Goal: Task Accomplishment & Management: Complete application form

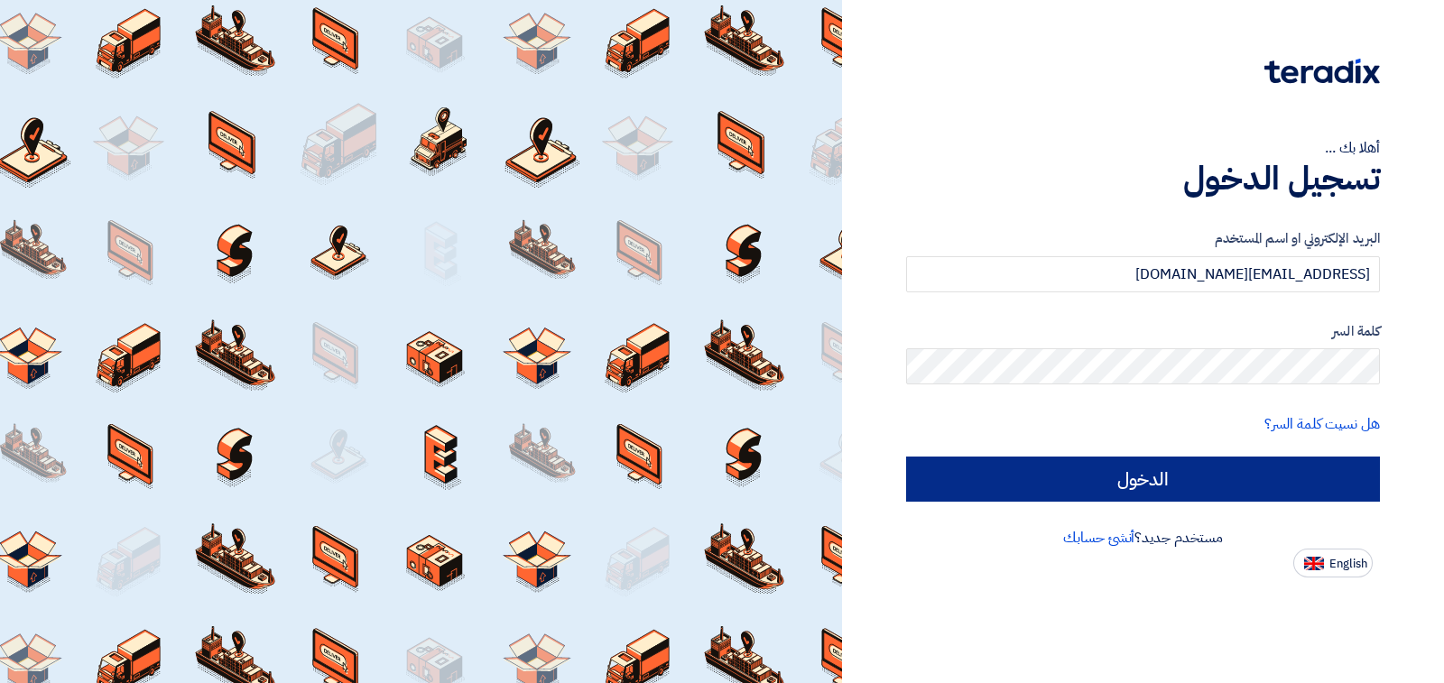
click at [1134, 485] on input "الدخول" at bounding box center [1143, 479] width 474 height 45
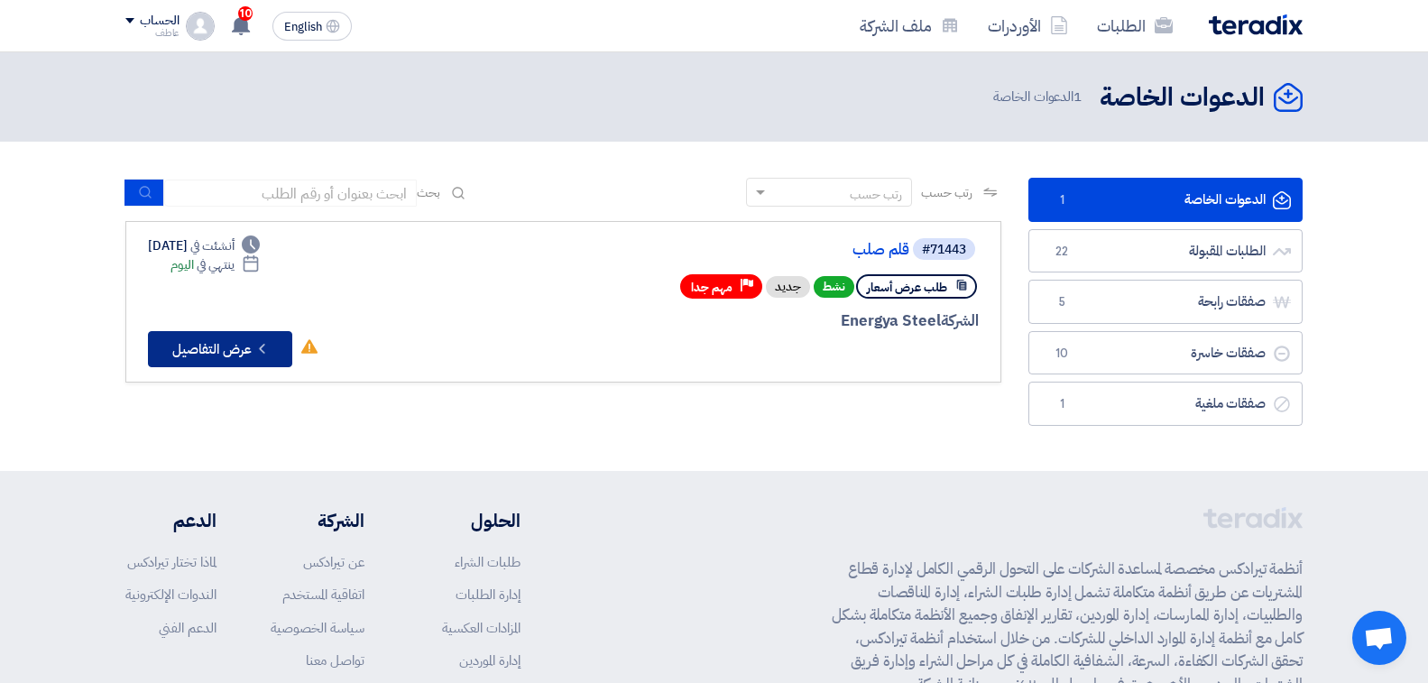
click at [204, 355] on button "Check details عرض التفاصيل" at bounding box center [220, 349] width 144 height 36
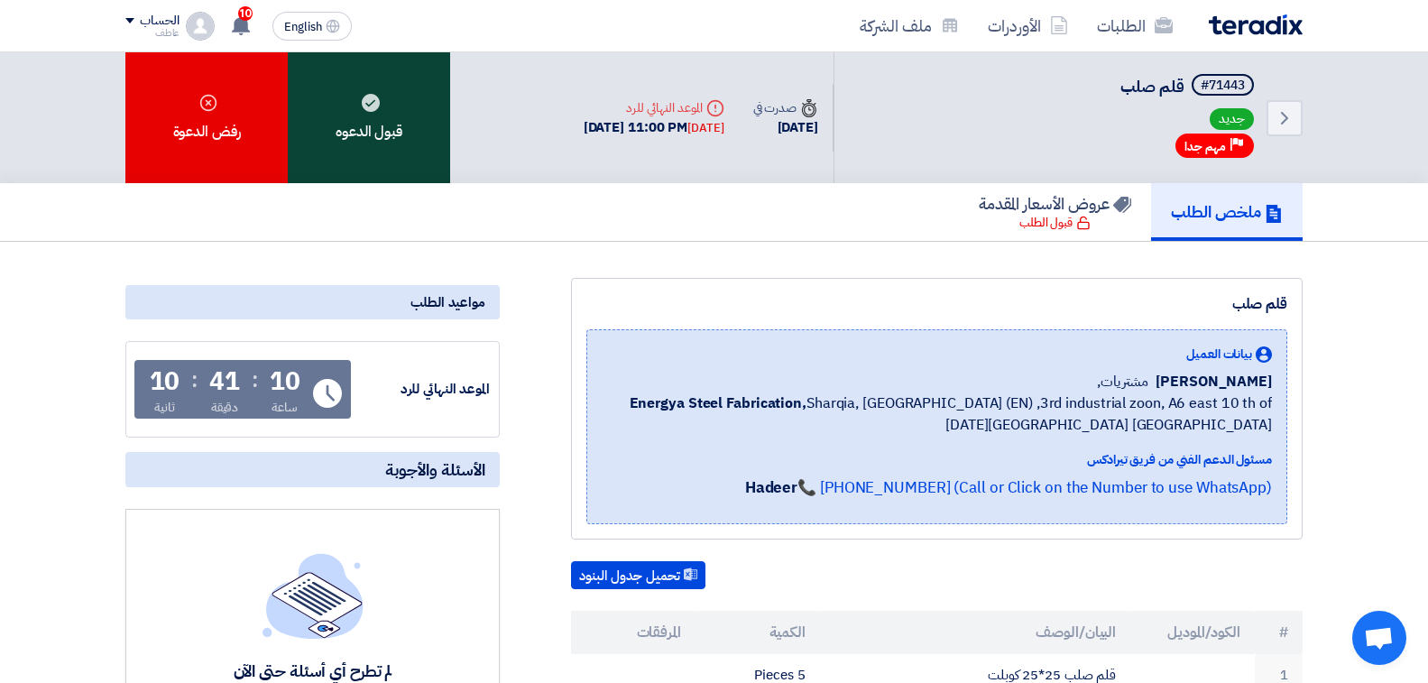
click at [381, 120] on div "قبول الدعوه" at bounding box center [369, 117] width 162 height 131
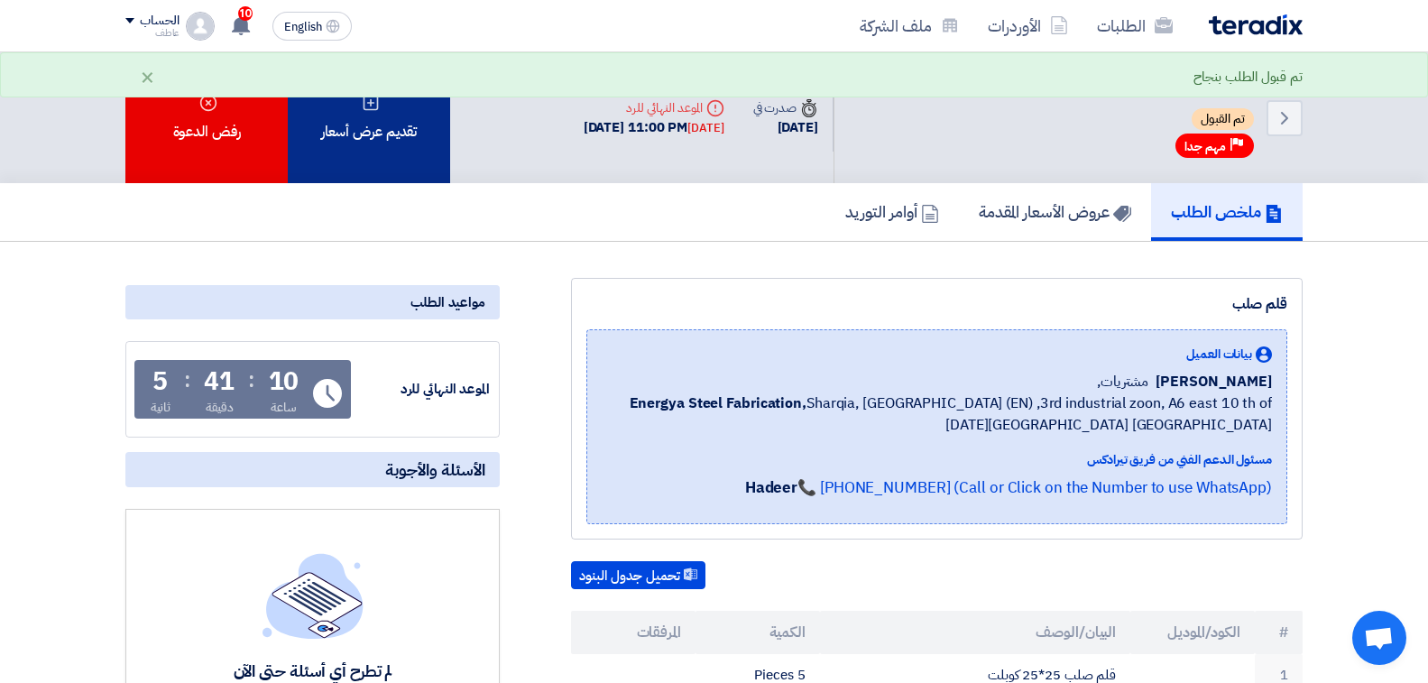
click at [385, 138] on div "تقديم عرض أسعار" at bounding box center [369, 117] width 162 height 131
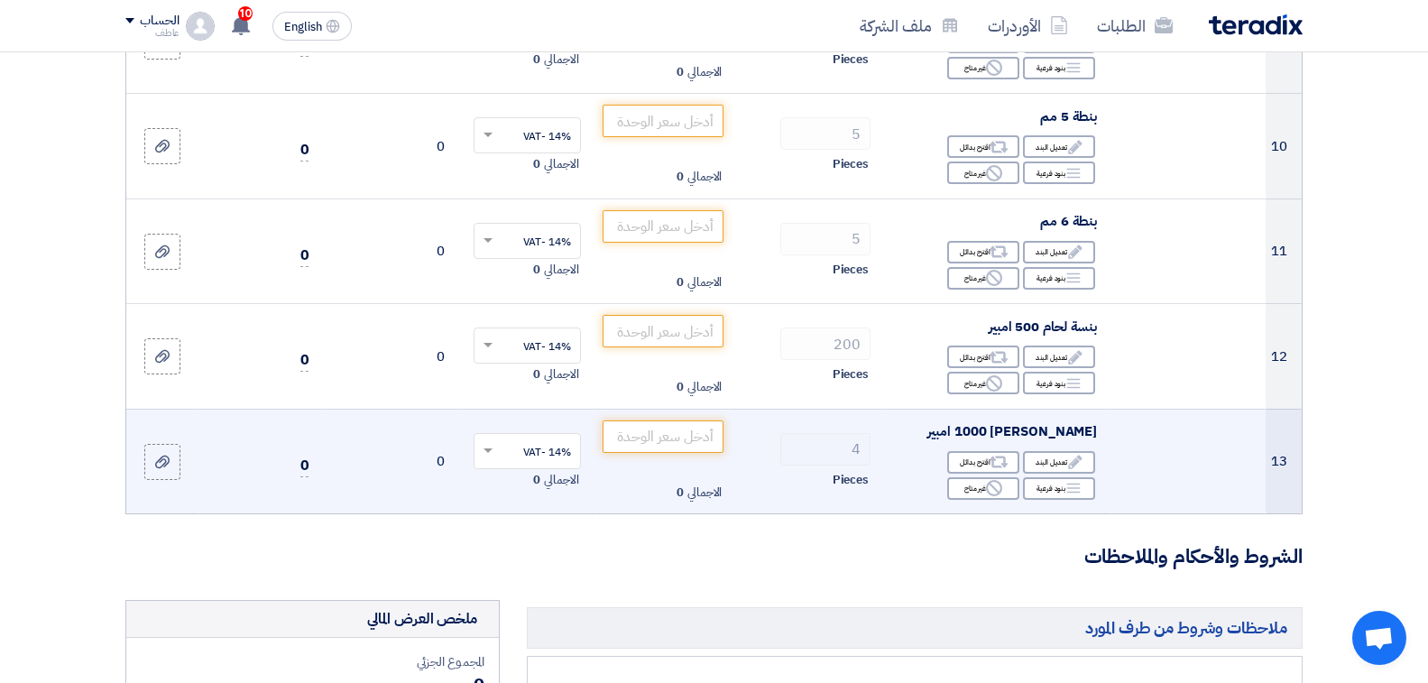
scroll to position [1353, 0]
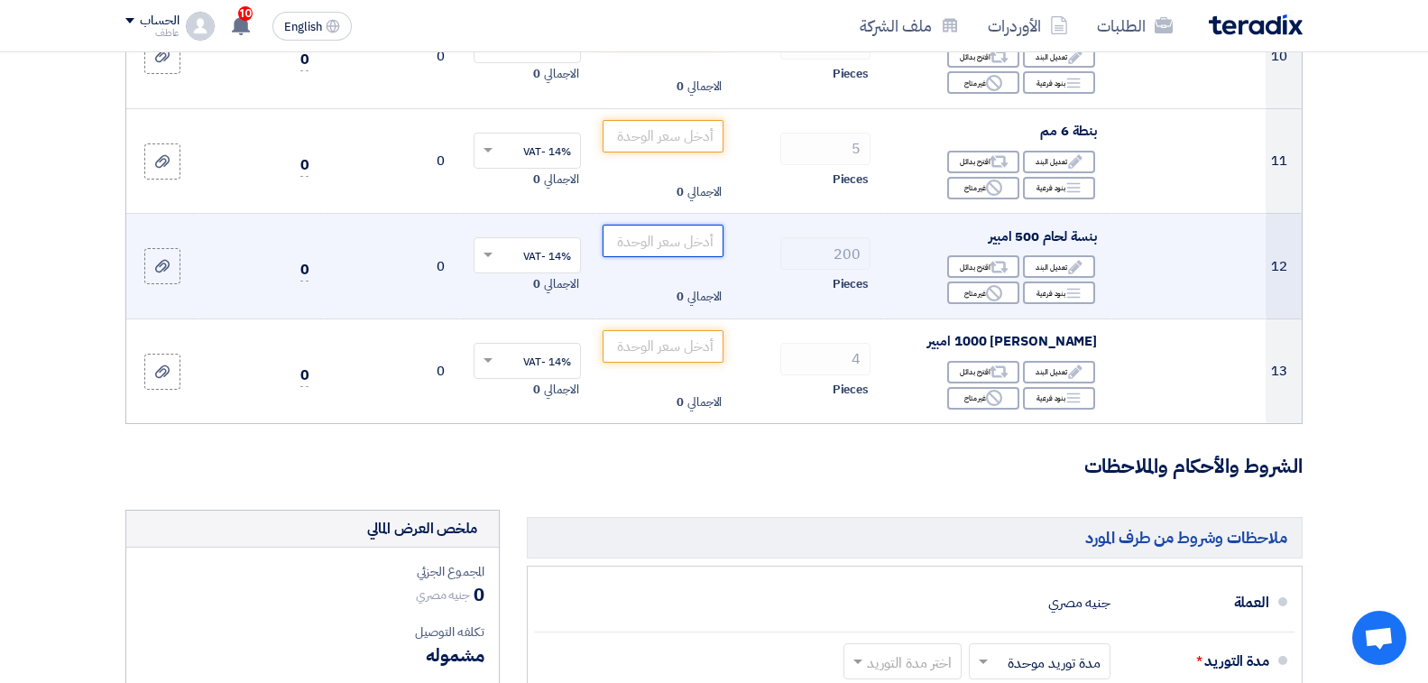
click at [677, 225] on input "number" at bounding box center [664, 241] width 122 height 32
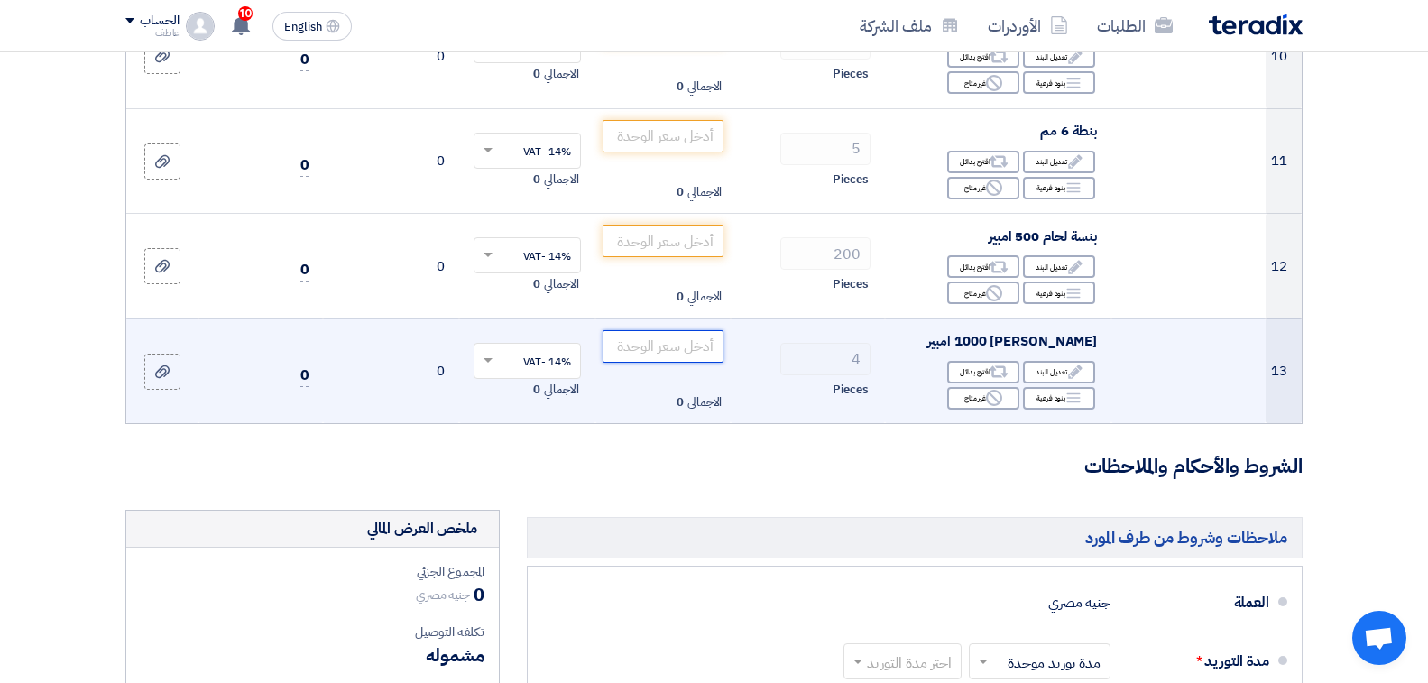
click at [683, 330] on input "number" at bounding box center [664, 346] width 122 height 32
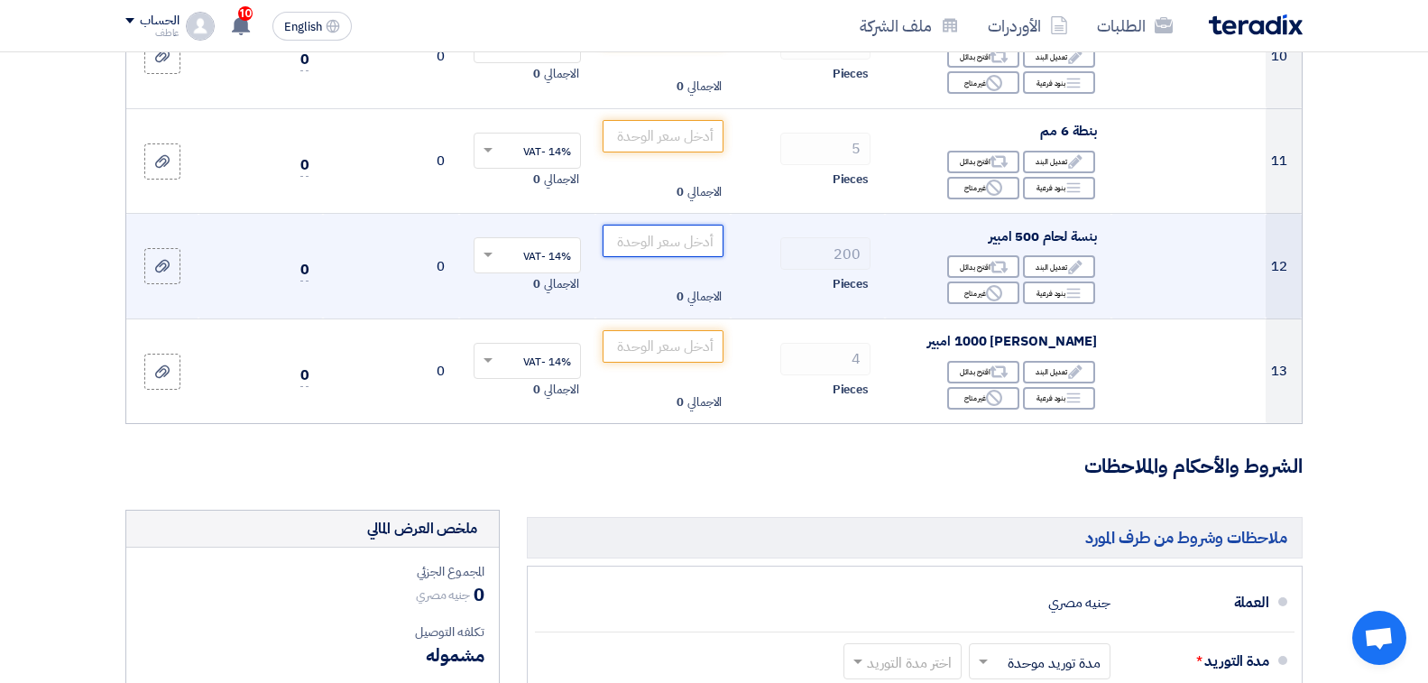
click at [680, 225] on input "number" at bounding box center [664, 241] width 122 height 32
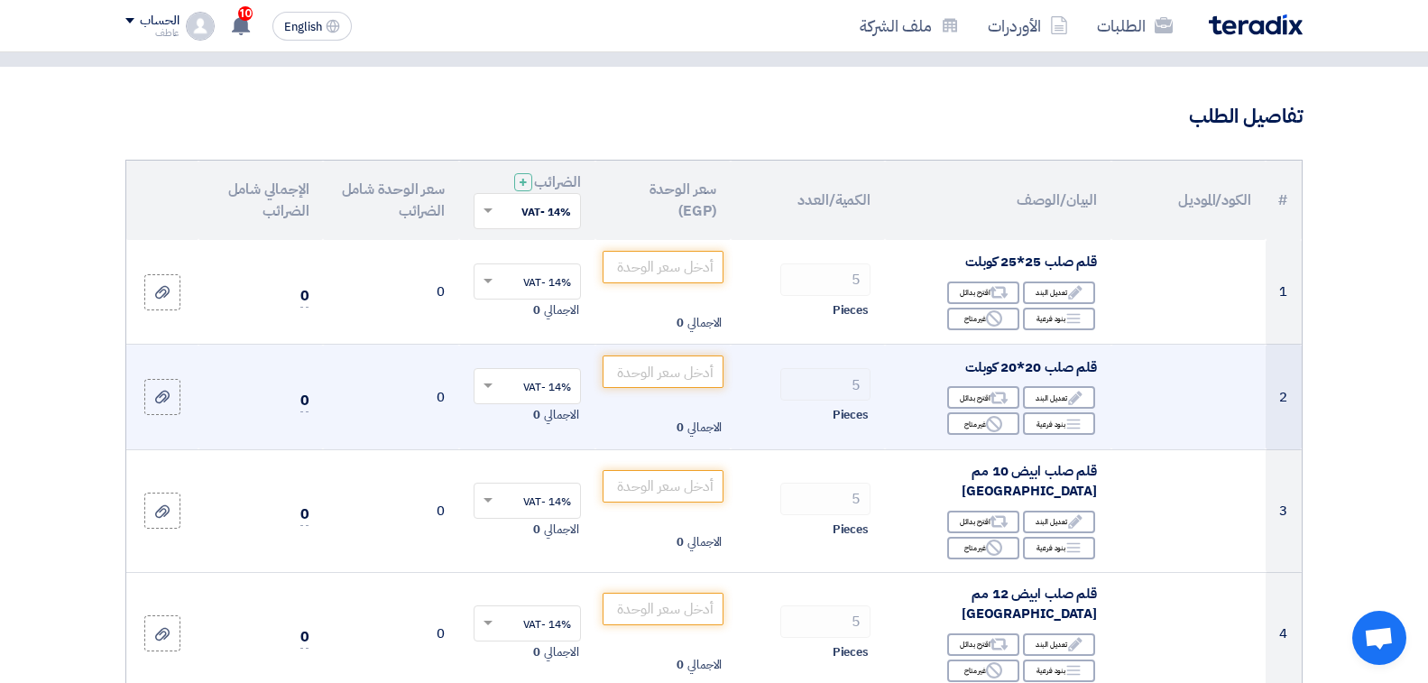
scroll to position [271, 0]
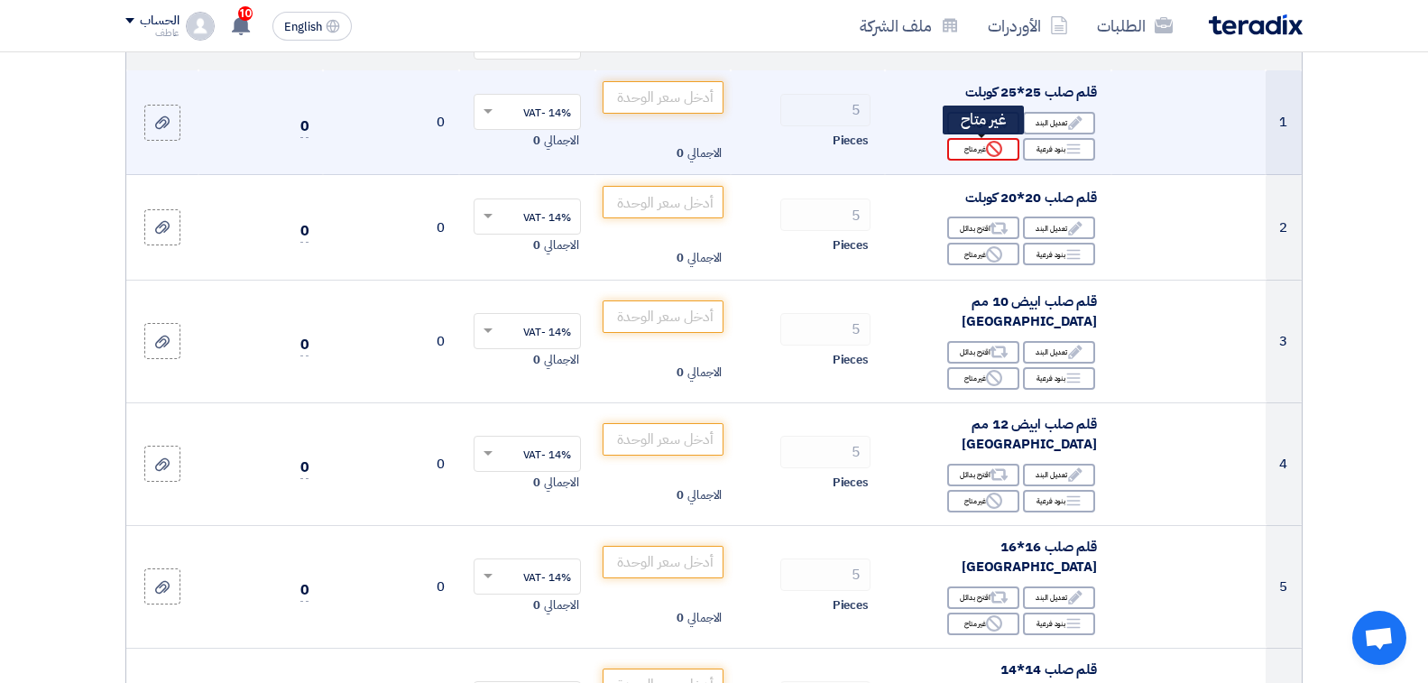
click at [983, 153] on div "Reject غير متاح" at bounding box center [983, 149] width 72 height 23
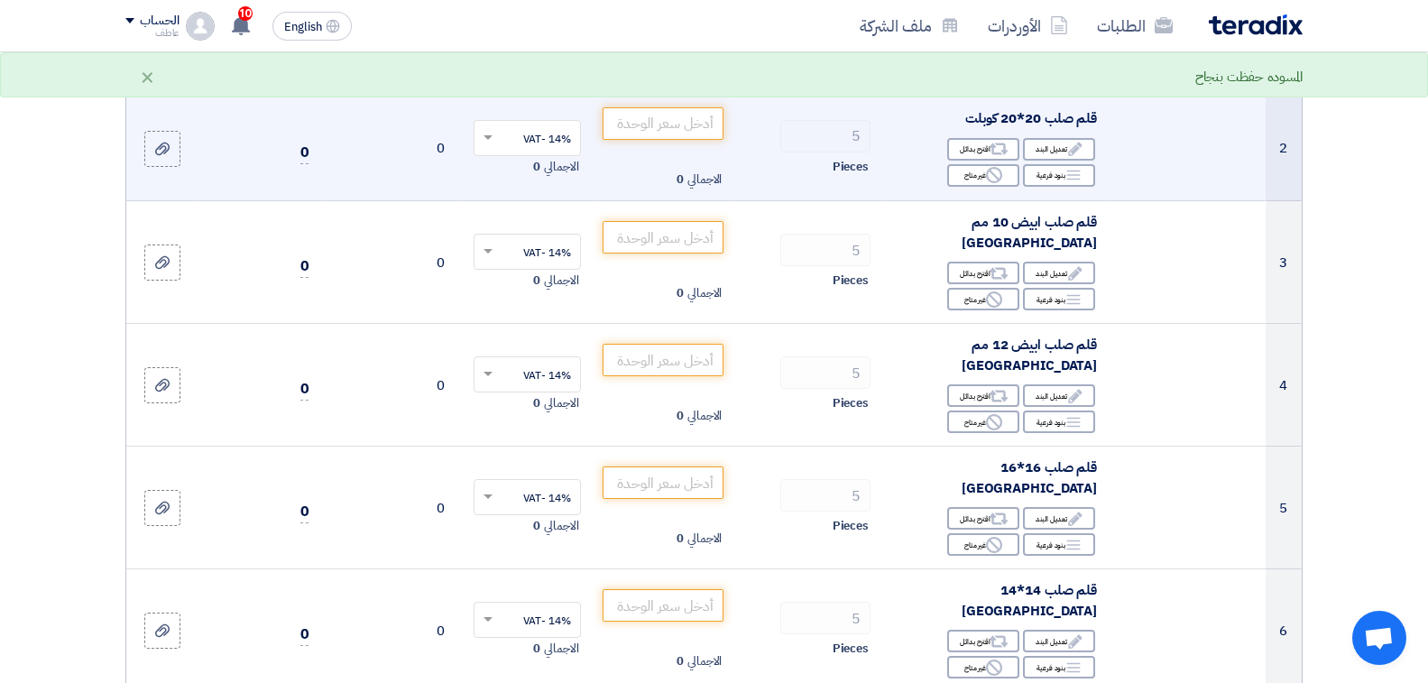
scroll to position [361, 0]
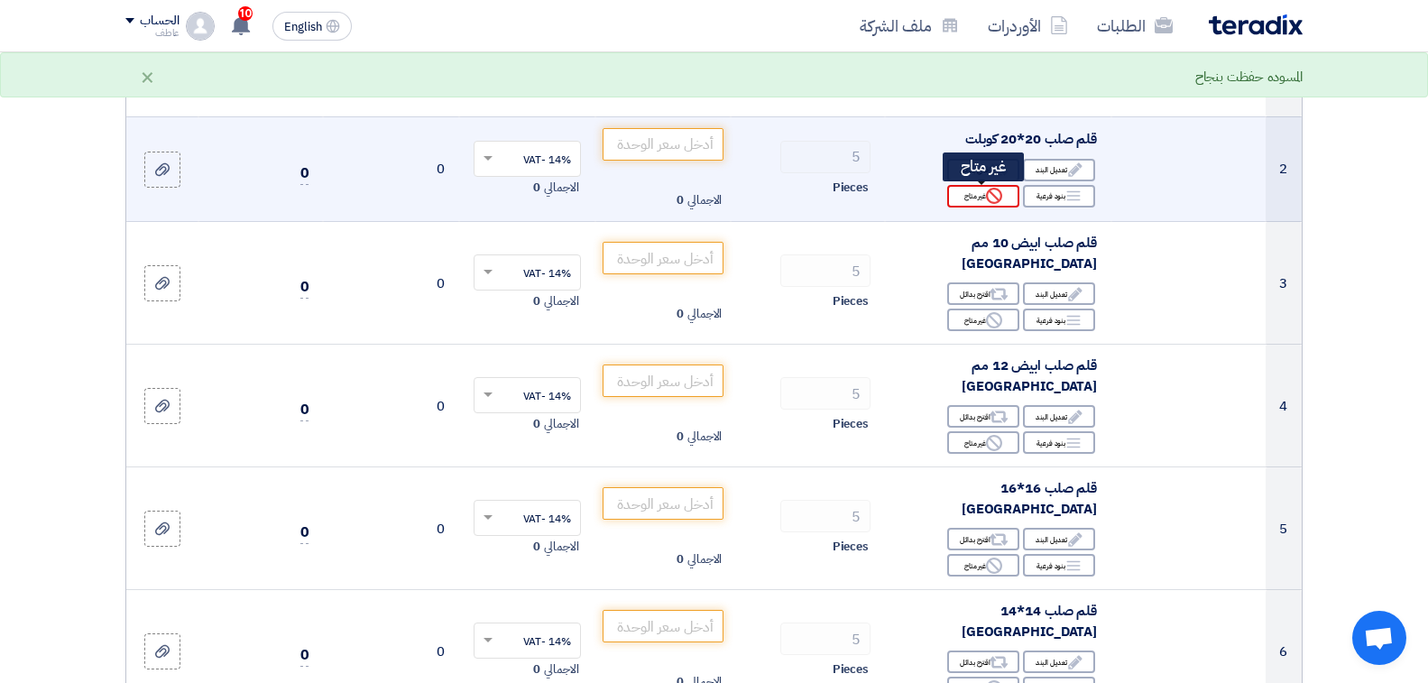
click at [971, 201] on div "Reject غير متاح" at bounding box center [983, 196] width 72 height 23
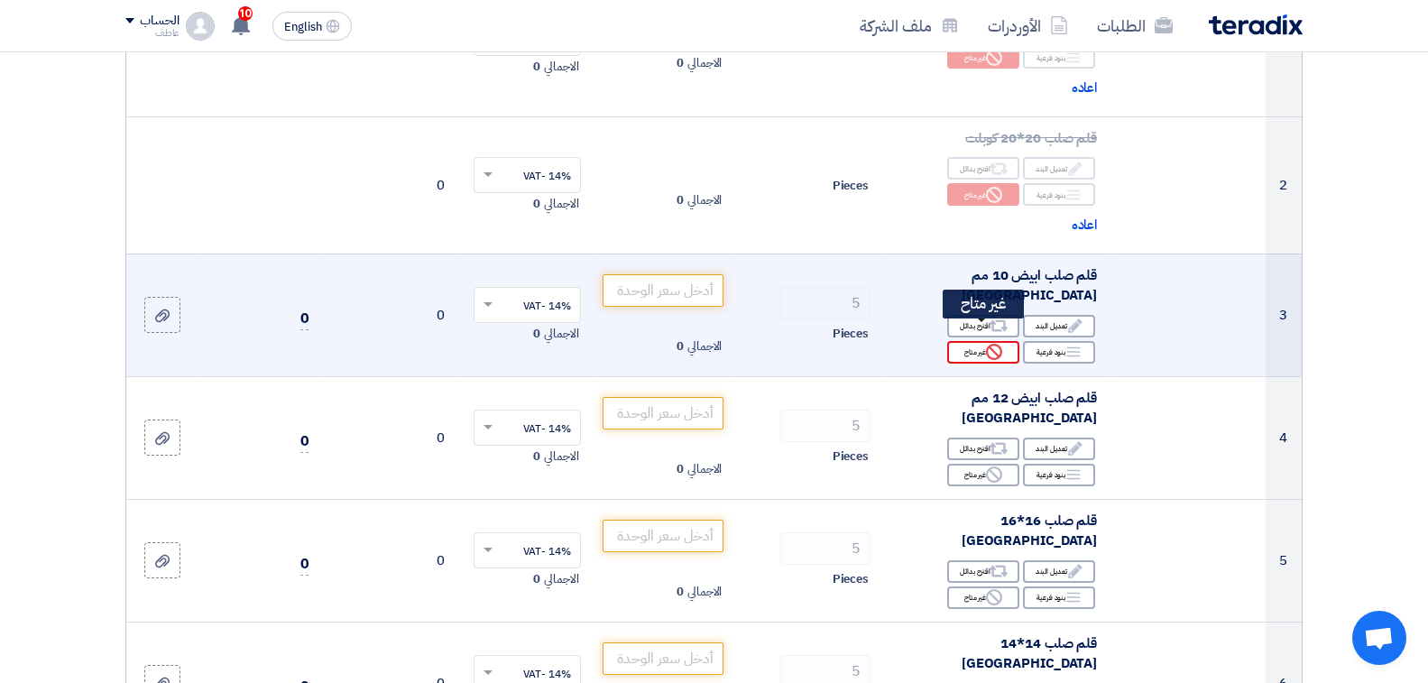
click at [979, 341] on div "Reject غير متاح" at bounding box center [983, 352] width 72 height 23
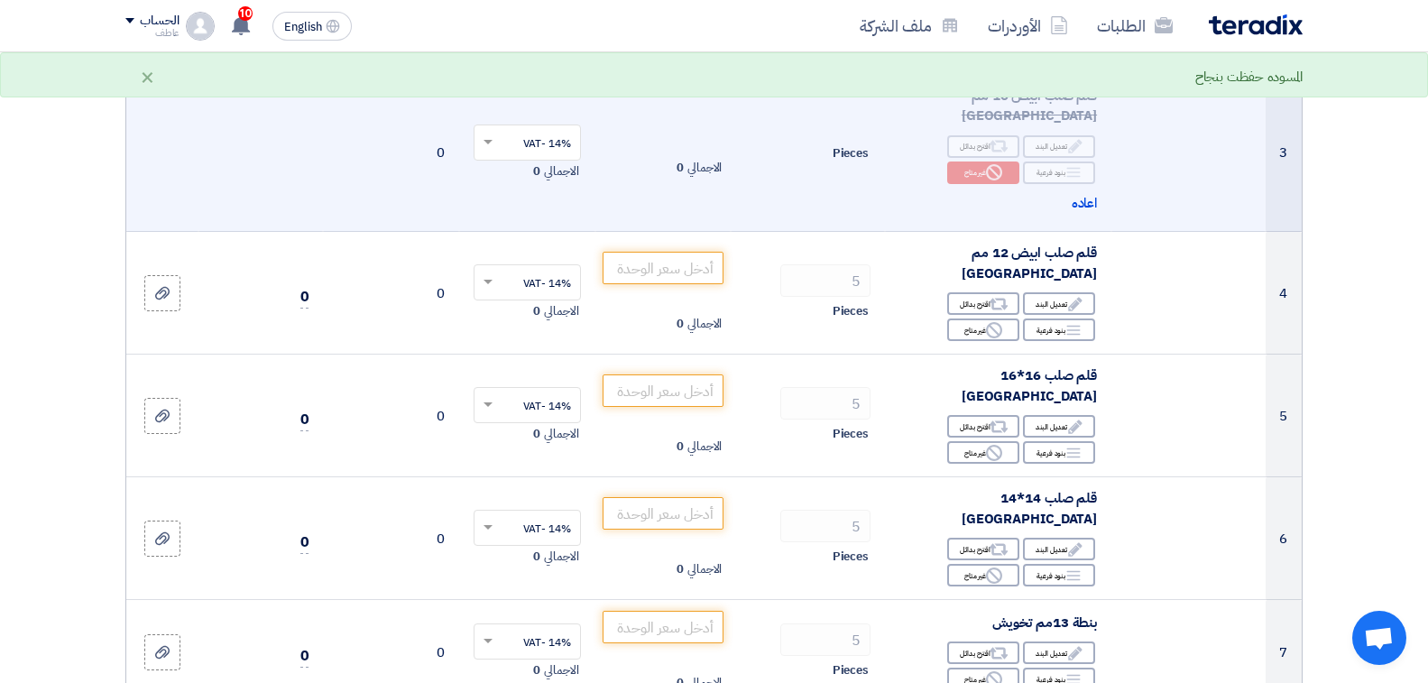
scroll to position [541, 0]
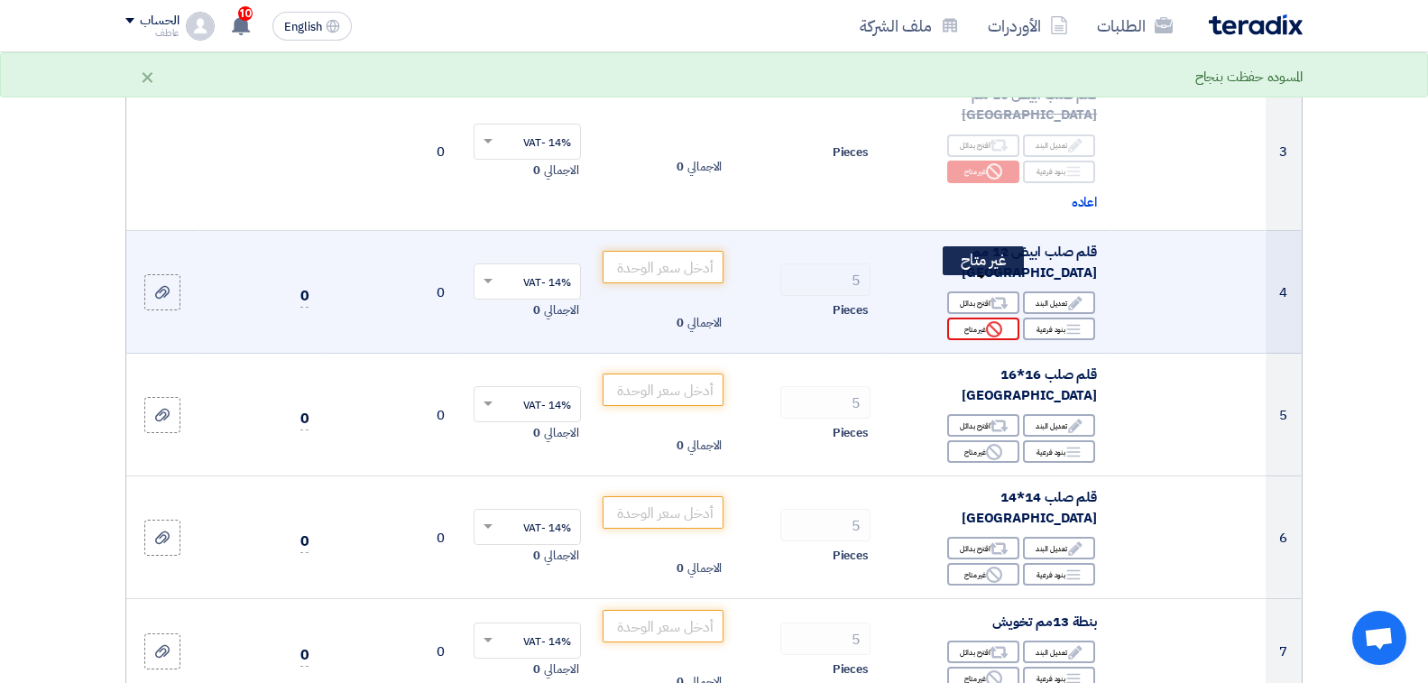
click at [975, 318] on div "Reject غير متاح" at bounding box center [983, 329] width 72 height 23
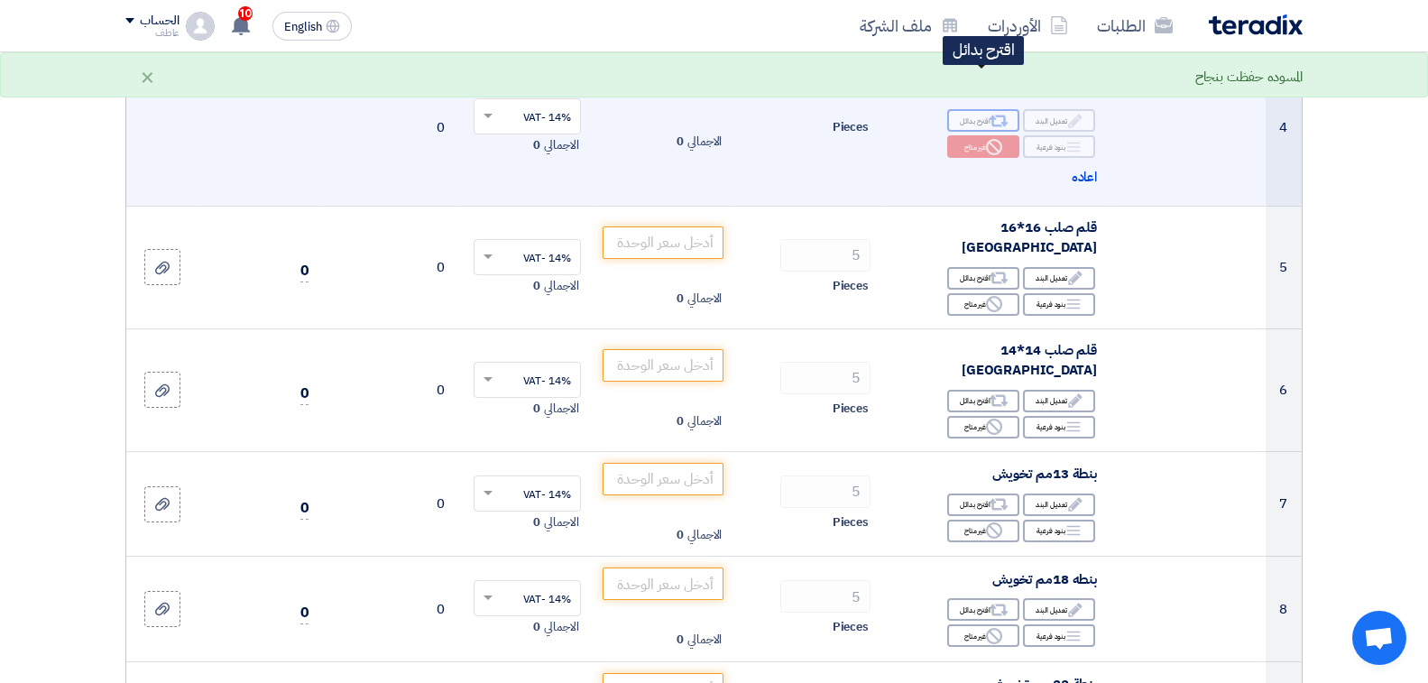
scroll to position [812, 0]
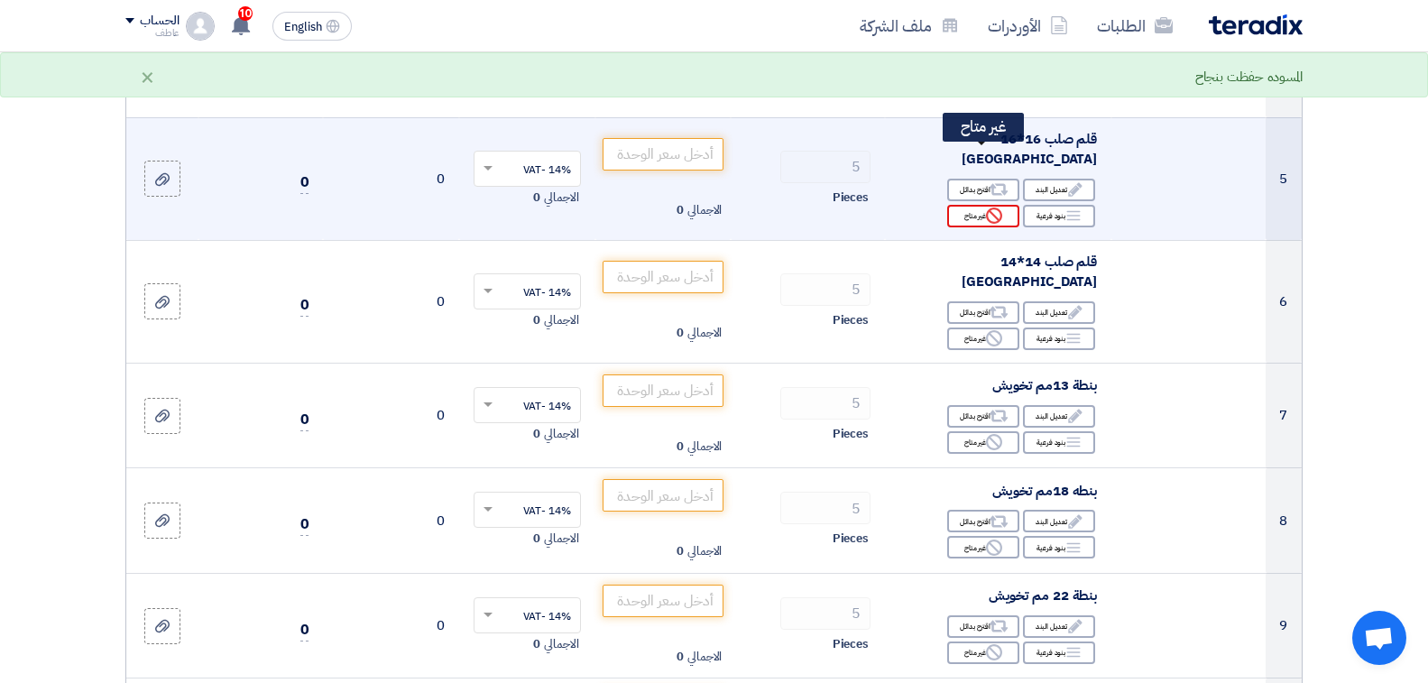
click at [976, 205] on div "Reject غير متاح" at bounding box center [983, 216] width 72 height 23
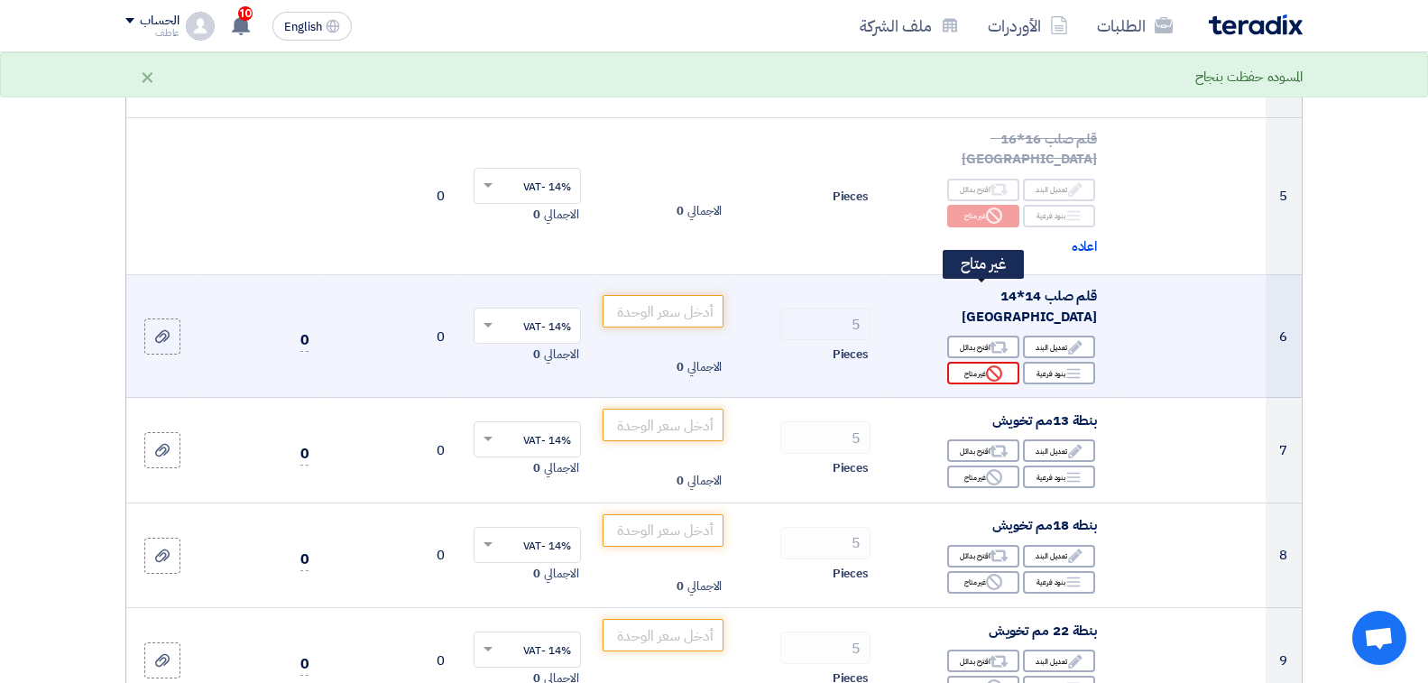
click at [993, 365] on icon "Reject" at bounding box center [994, 373] width 16 height 16
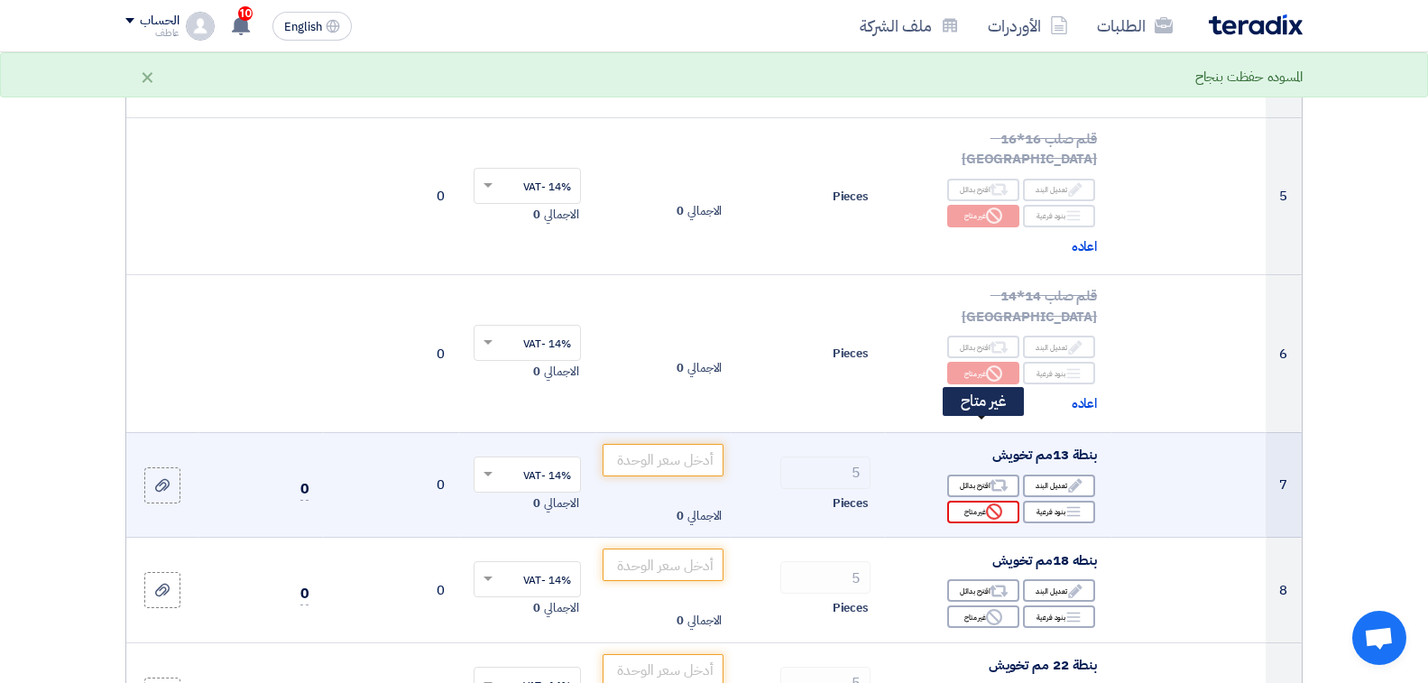
click at [993, 503] on icon "Reject" at bounding box center [994, 511] width 16 height 16
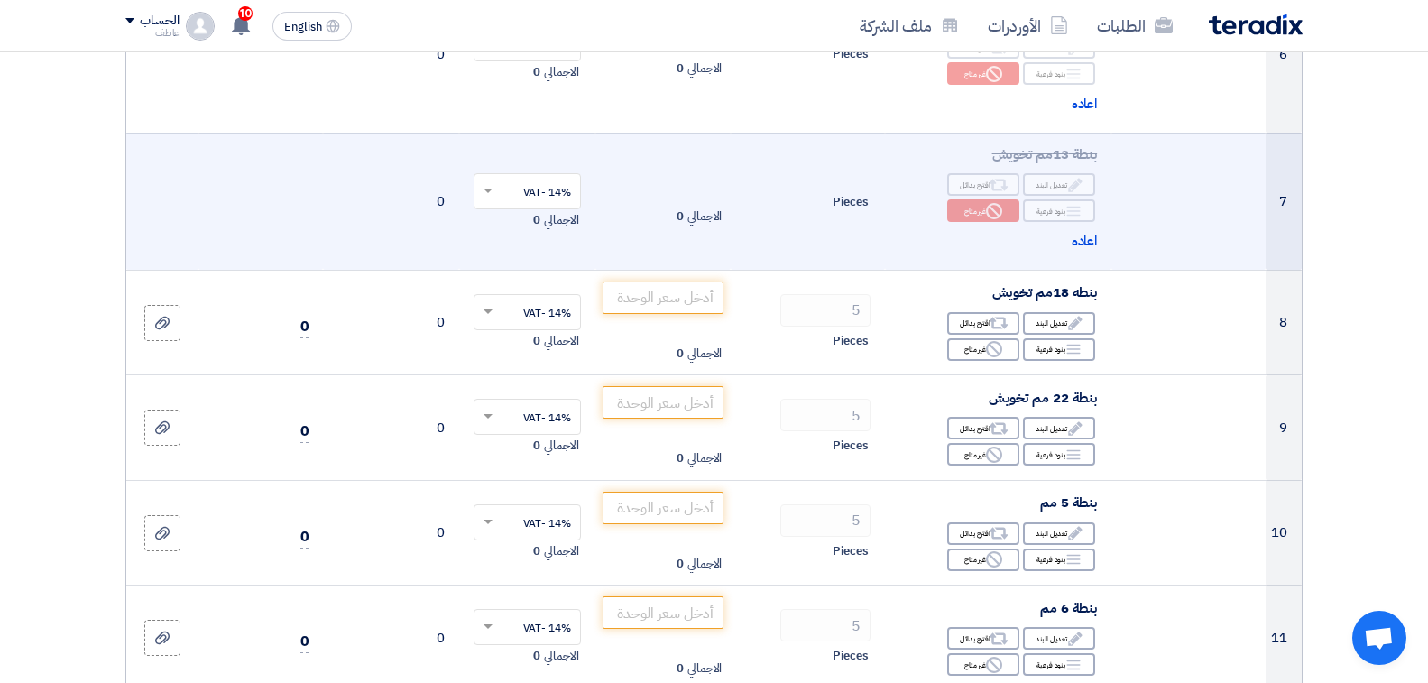
scroll to position [1173, 0]
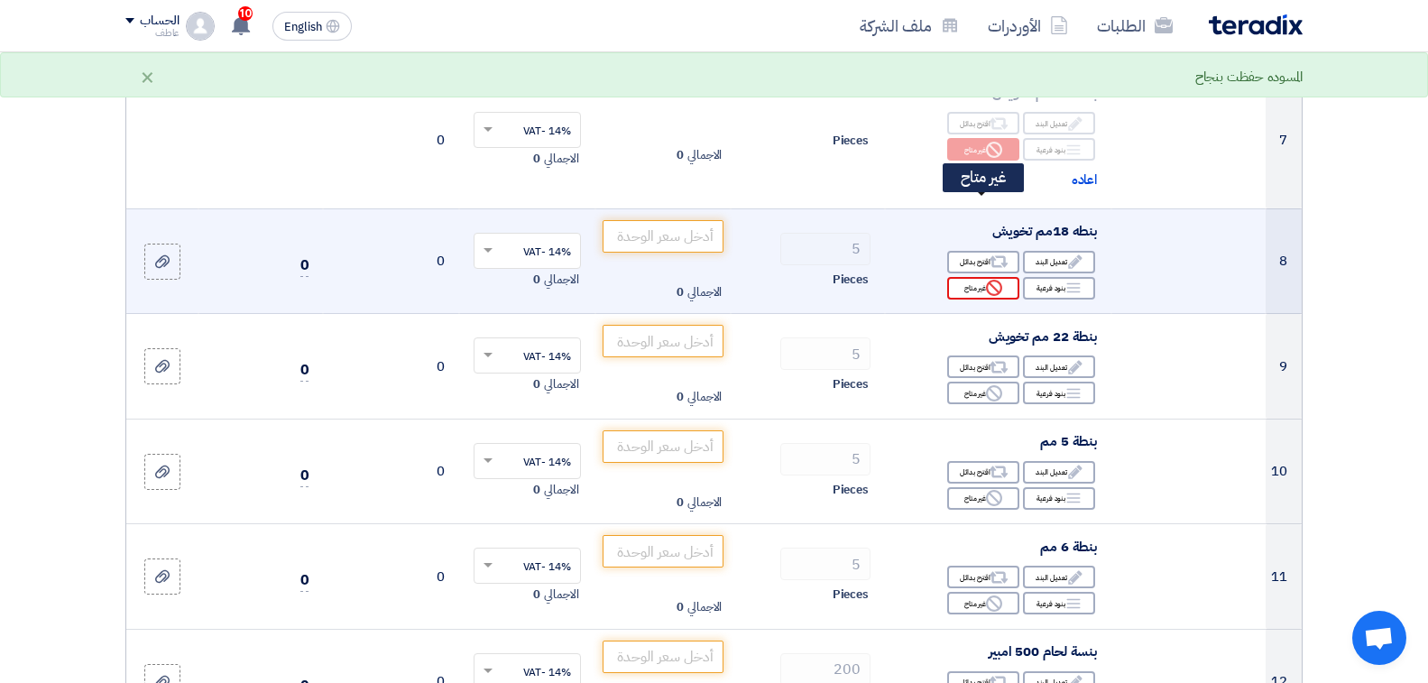
click at [973, 277] on div "Reject غير متاح" at bounding box center [983, 288] width 72 height 23
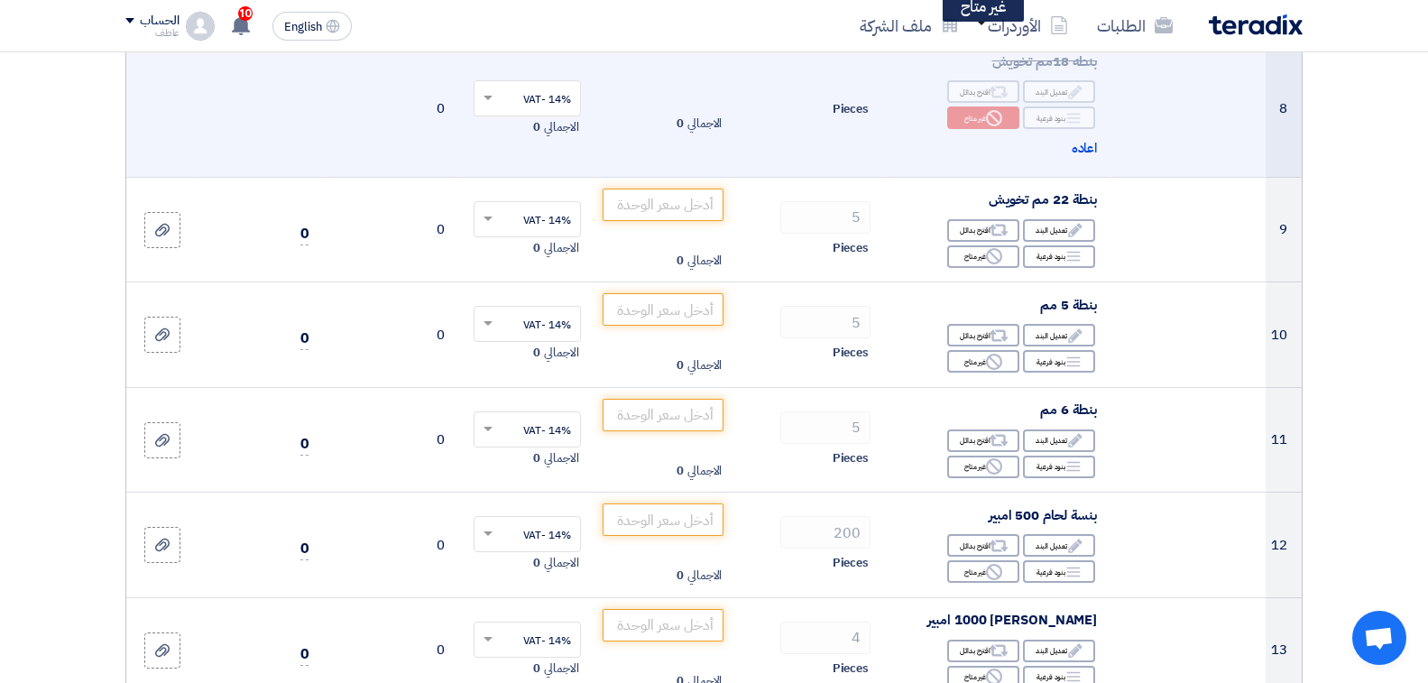
scroll to position [1353, 0]
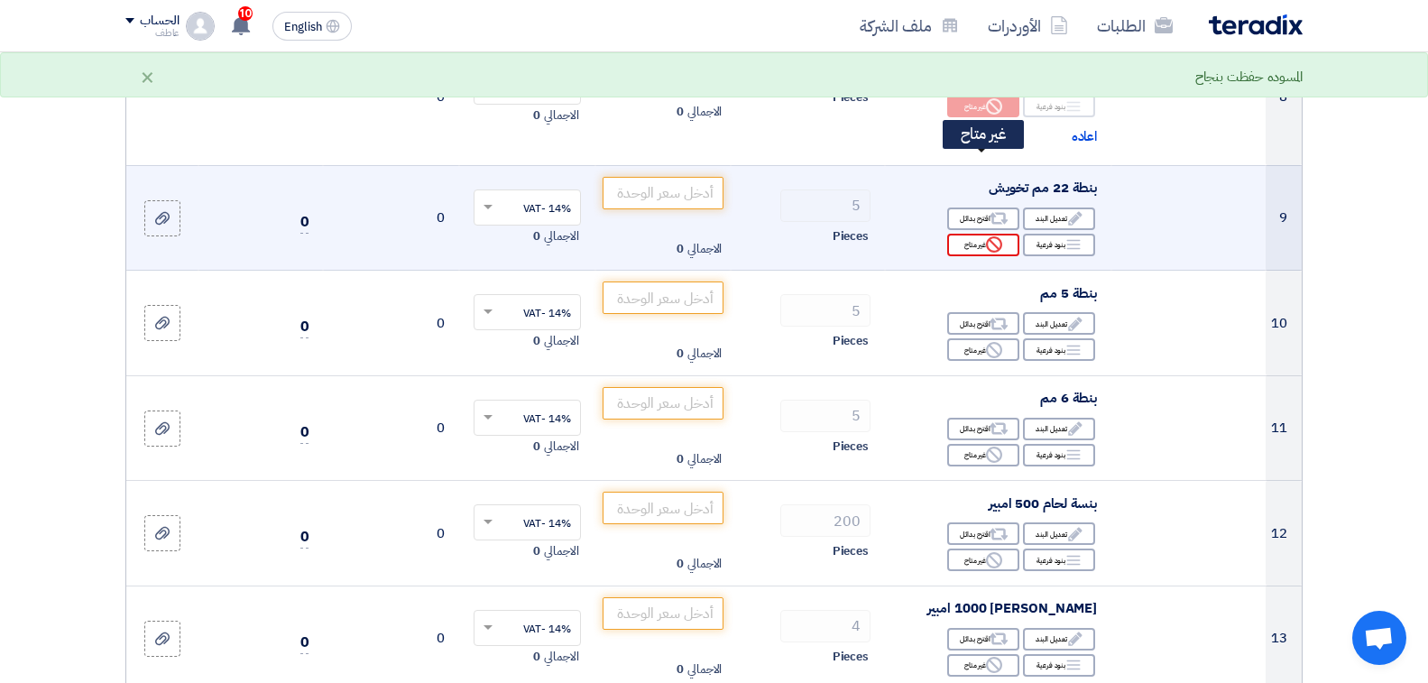
click at [983, 234] on div "Reject غير متاح" at bounding box center [983, 245] width 72 height 23
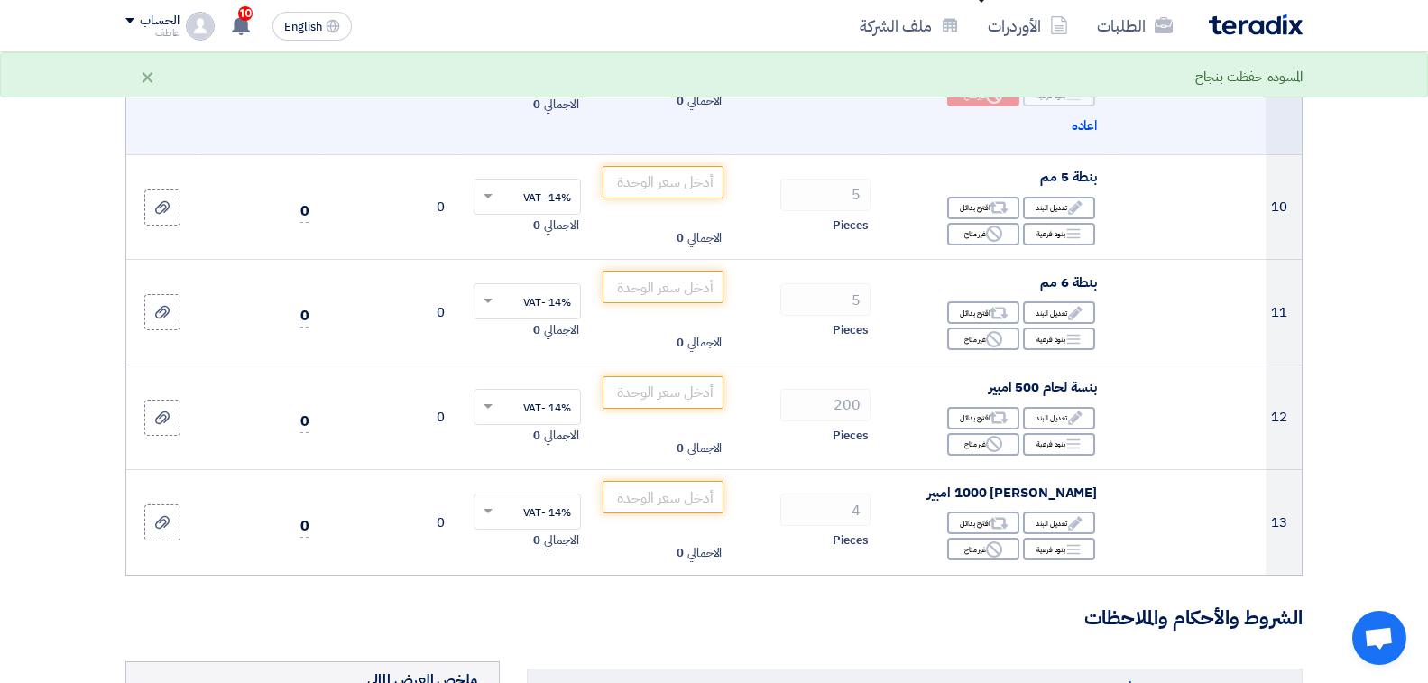
scroll to position [1534, 0]
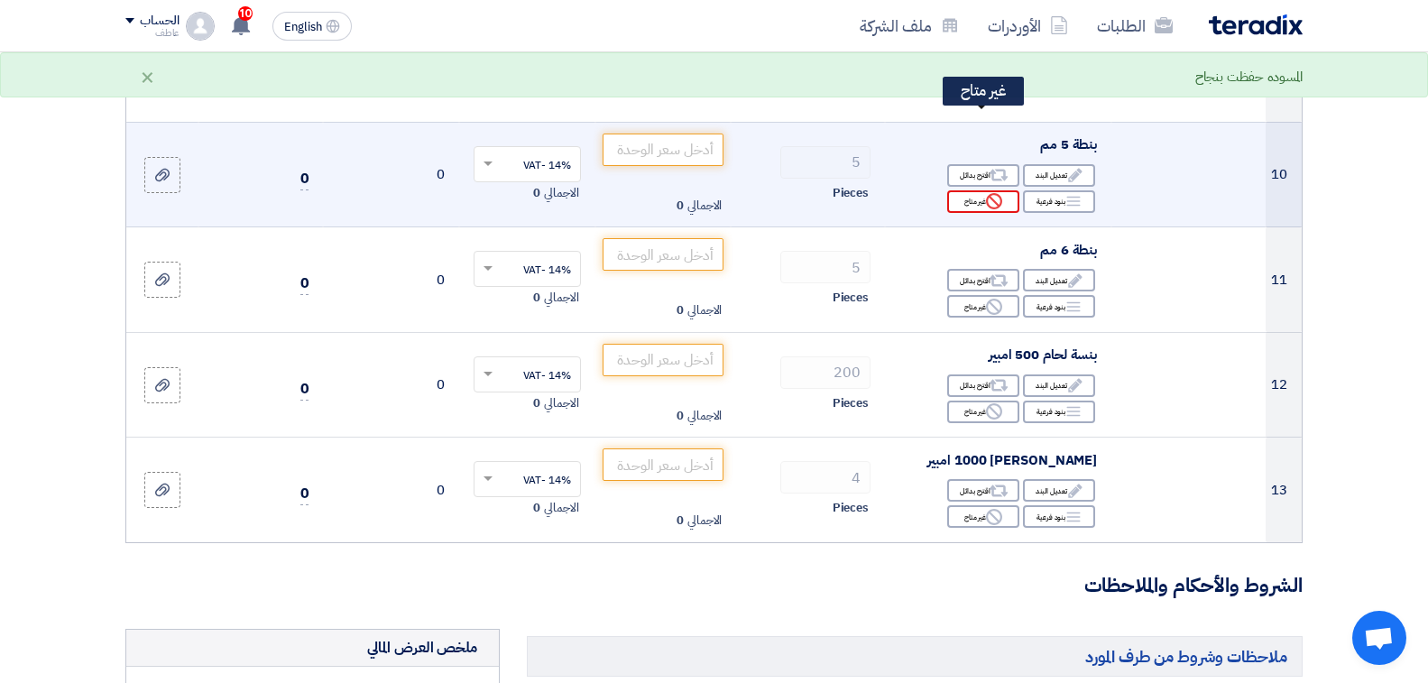
click at [987, 193] on use at bounding box center [994, 201] width 16 height 16
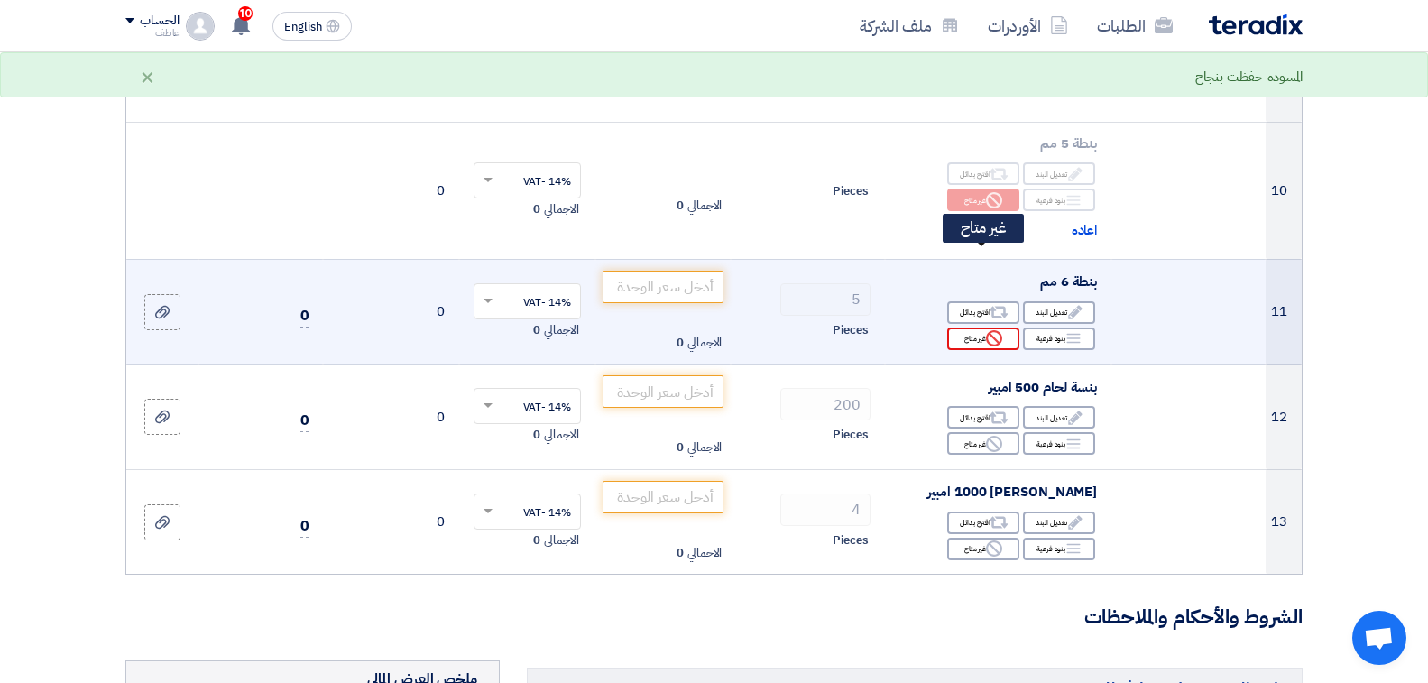
click at [974, 328] on div "Reject غير متاح" at bounding box center [983, 339] width 72 height 23
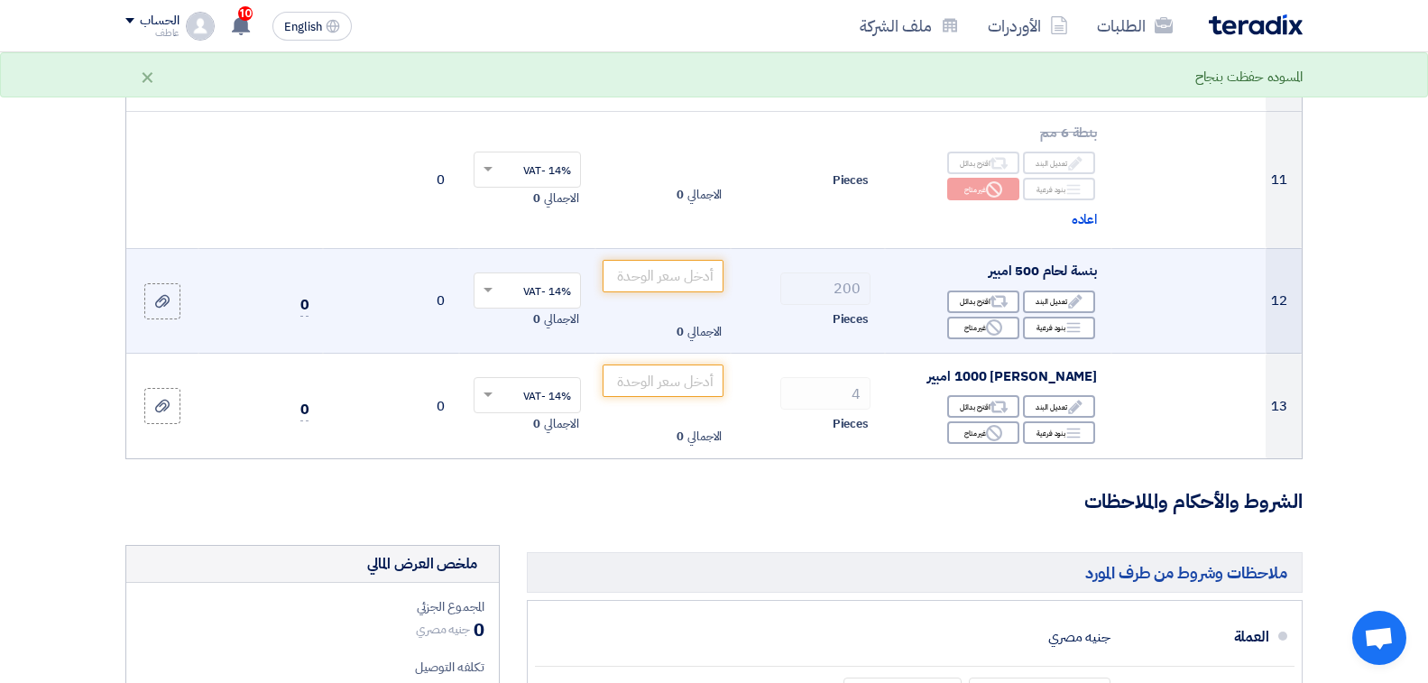
scroll to position [1714, 0]
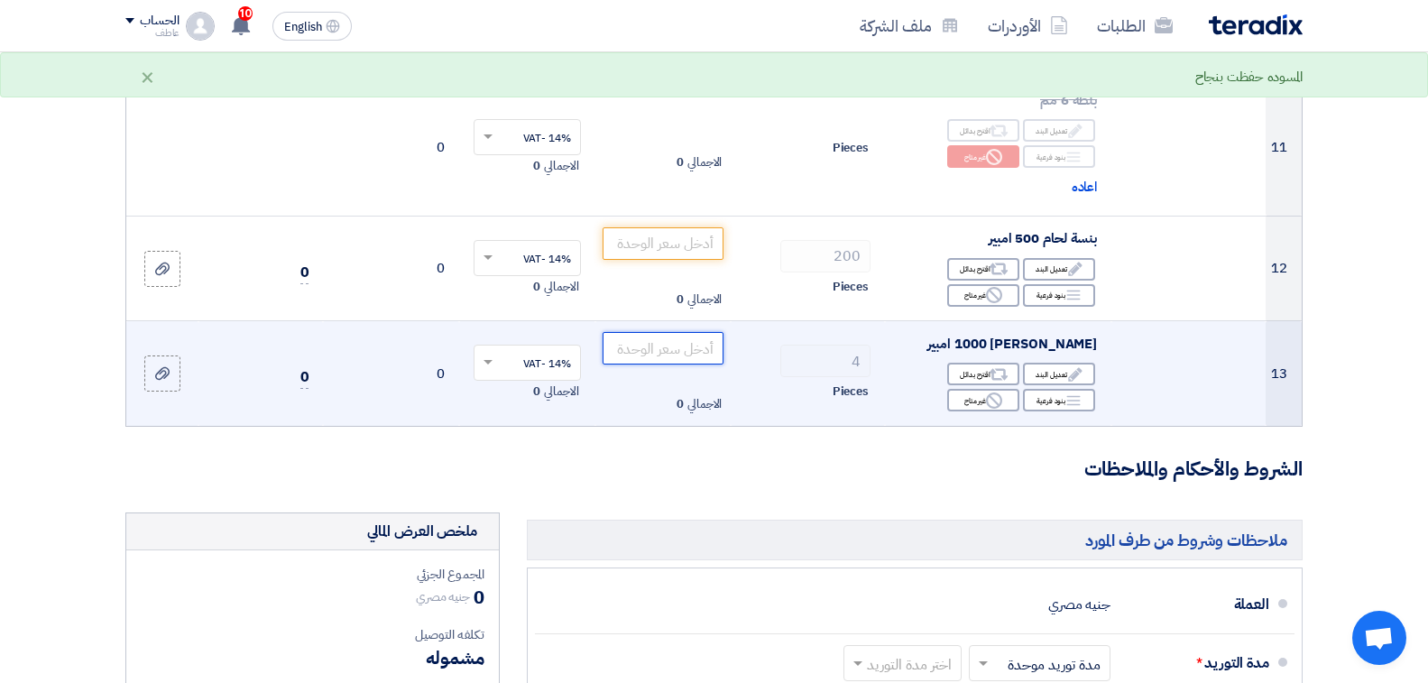
click at [676, 332] on input "number" at bounding box center [664, 348] width 122 height 32
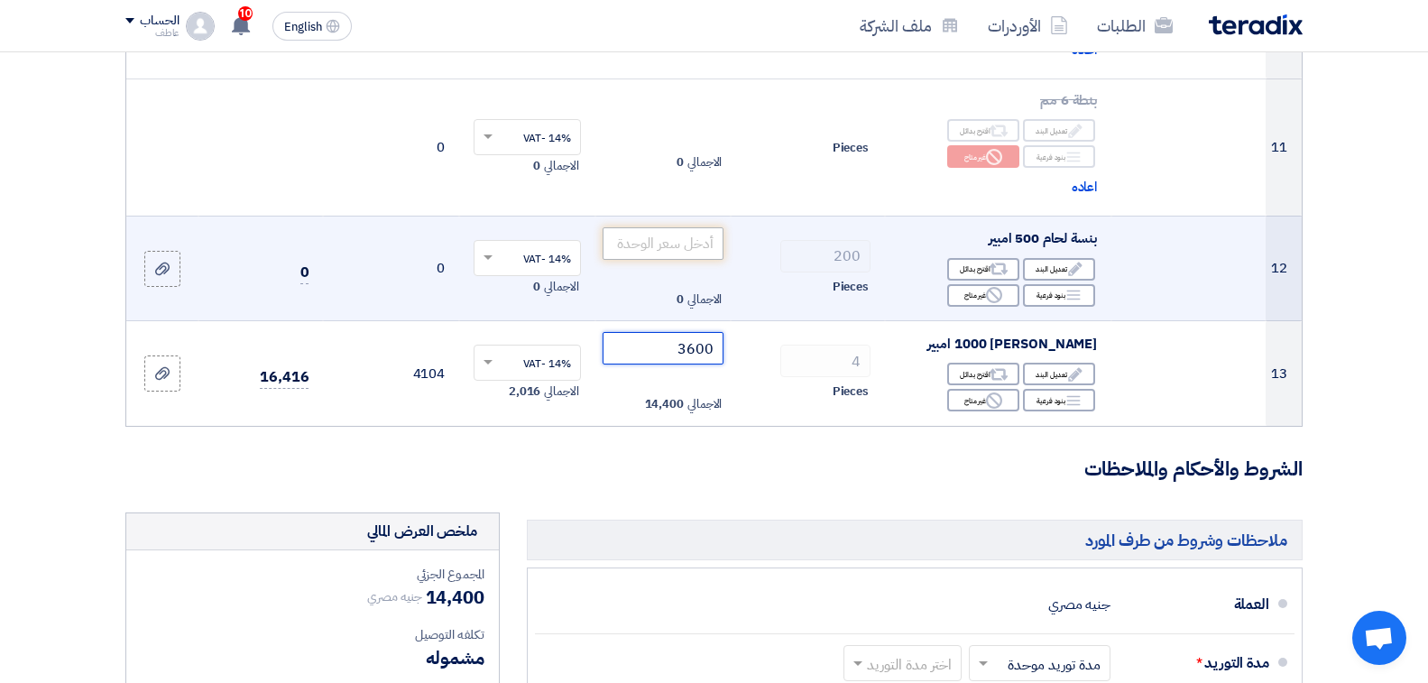
type input "3600"
click at [646, 227] on input "number" at bounding box center [664, 243] width 122 height 32
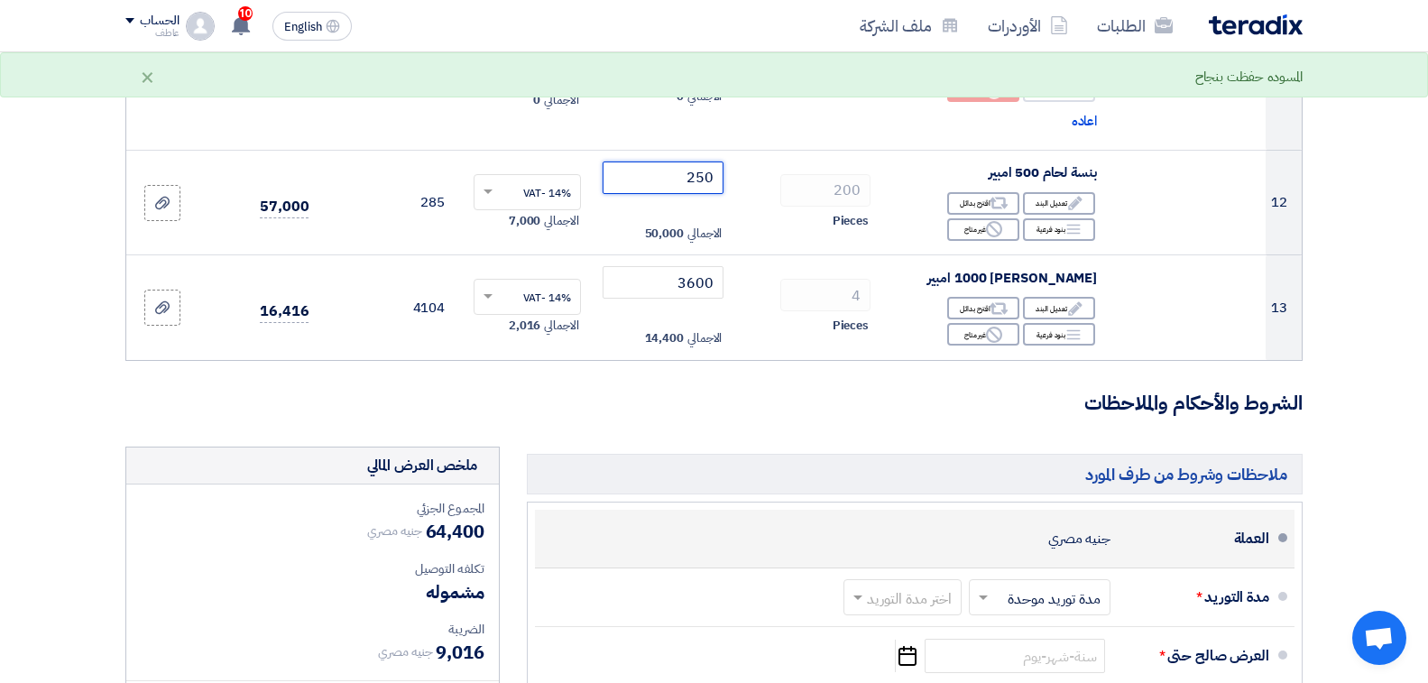
scroll to position [1895, 0]
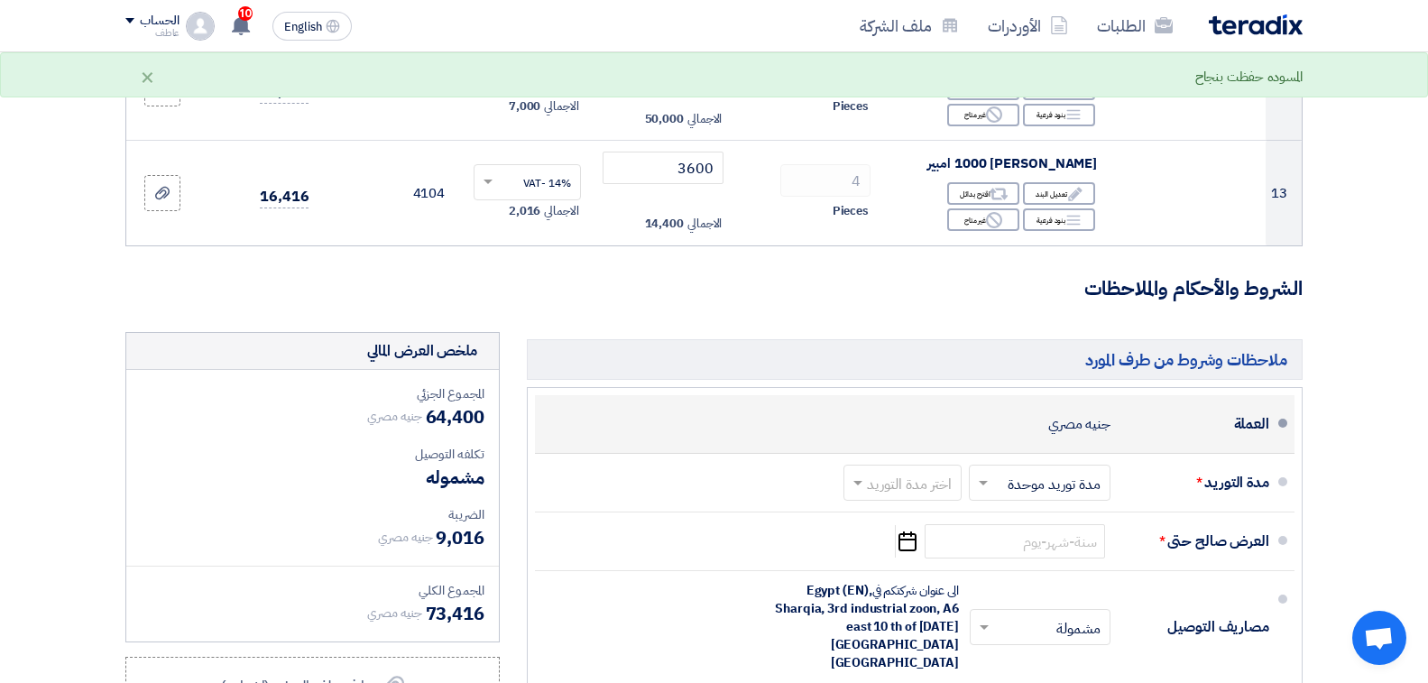
type input "250"
click at [1084, 407] on div "جنيه مصري" at bounding box center [1079, 424] width 62 height 34
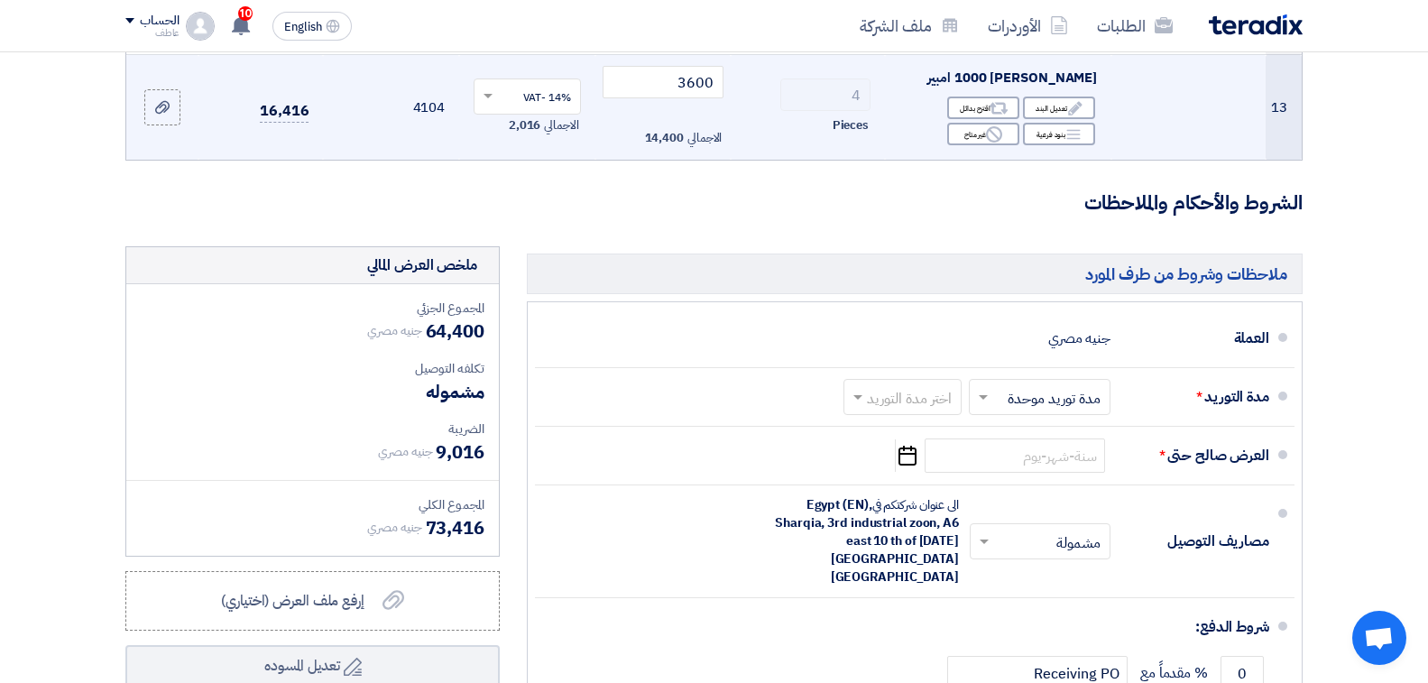
scroll to position [1985, 0]
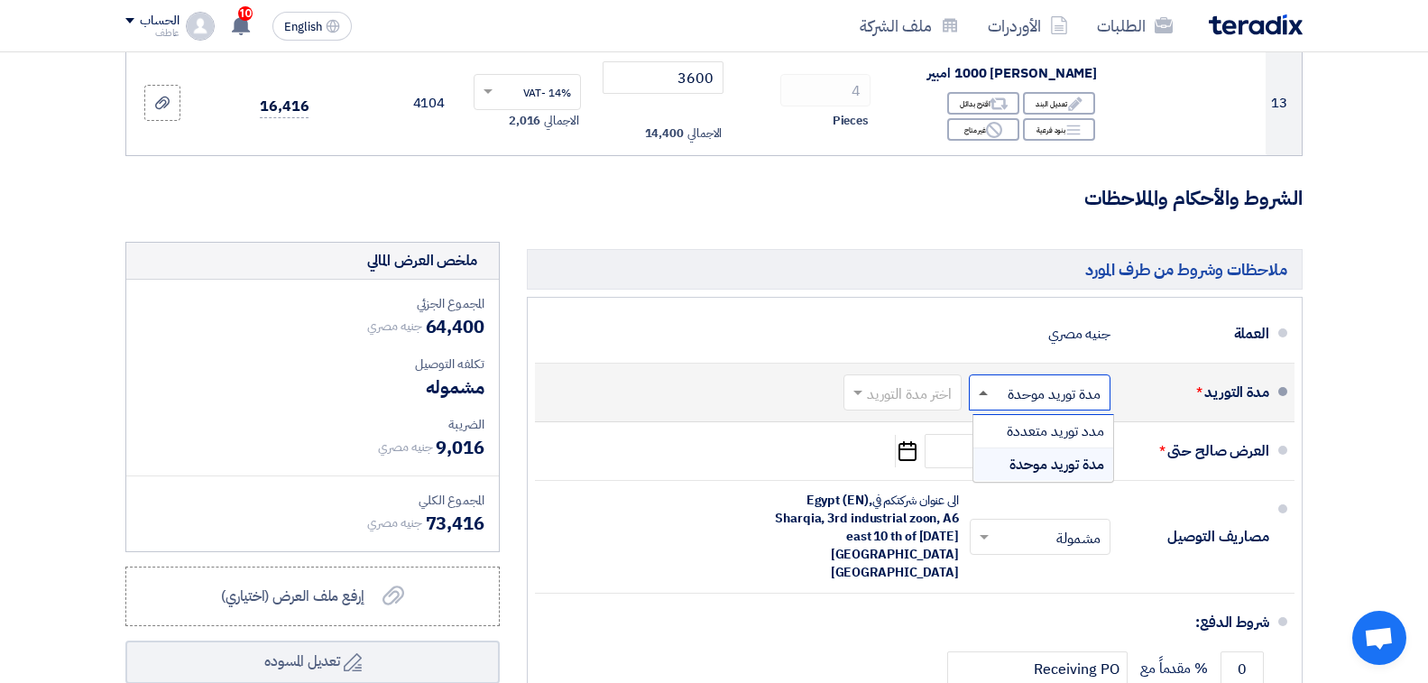
click at [979, 391] on span at bounding box center [983, 393] width 9 height 5
click at [1020, 454] on span "مدة توريد موحدة" at bounding box center [1057, 465] width 95 height 22
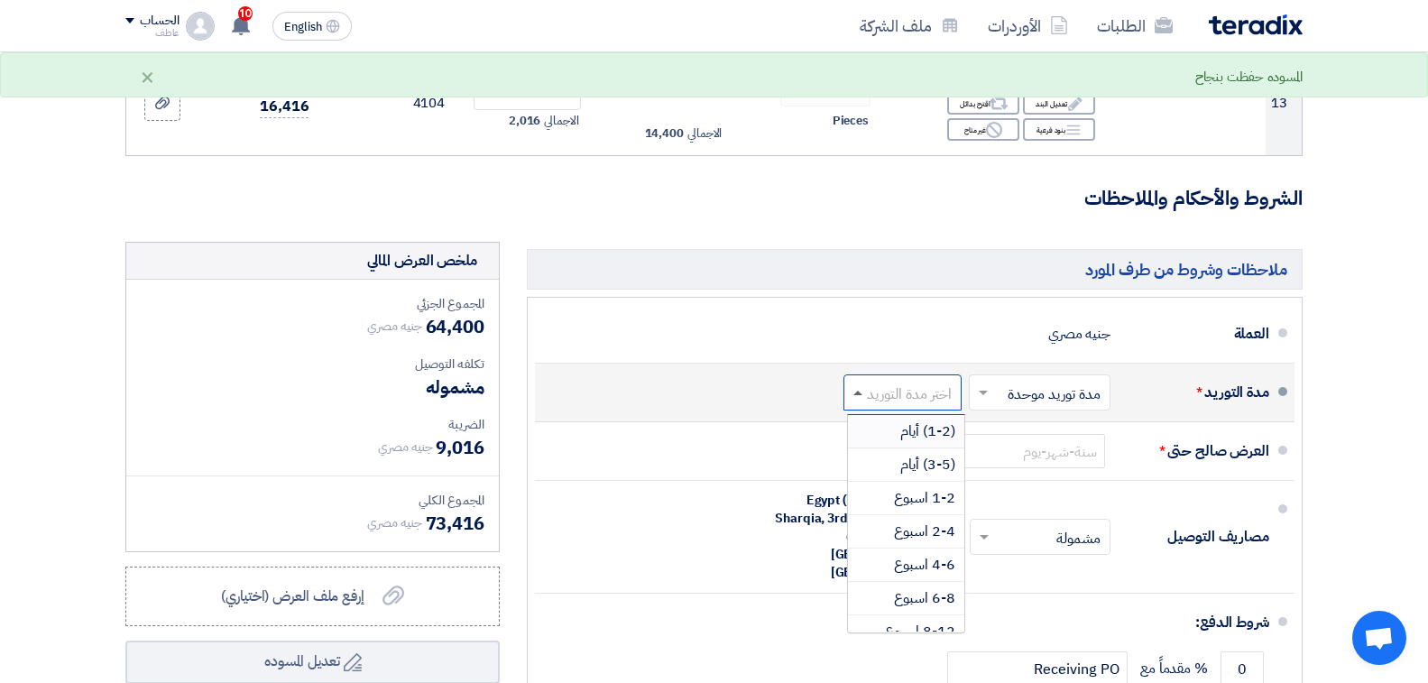
click at [854, 391] on span at bounding box center [858, 393] width 9 height 5
click at [881, 448] on div "(3-5) أيام" at bounding box center [906, 464] width 116 height 33
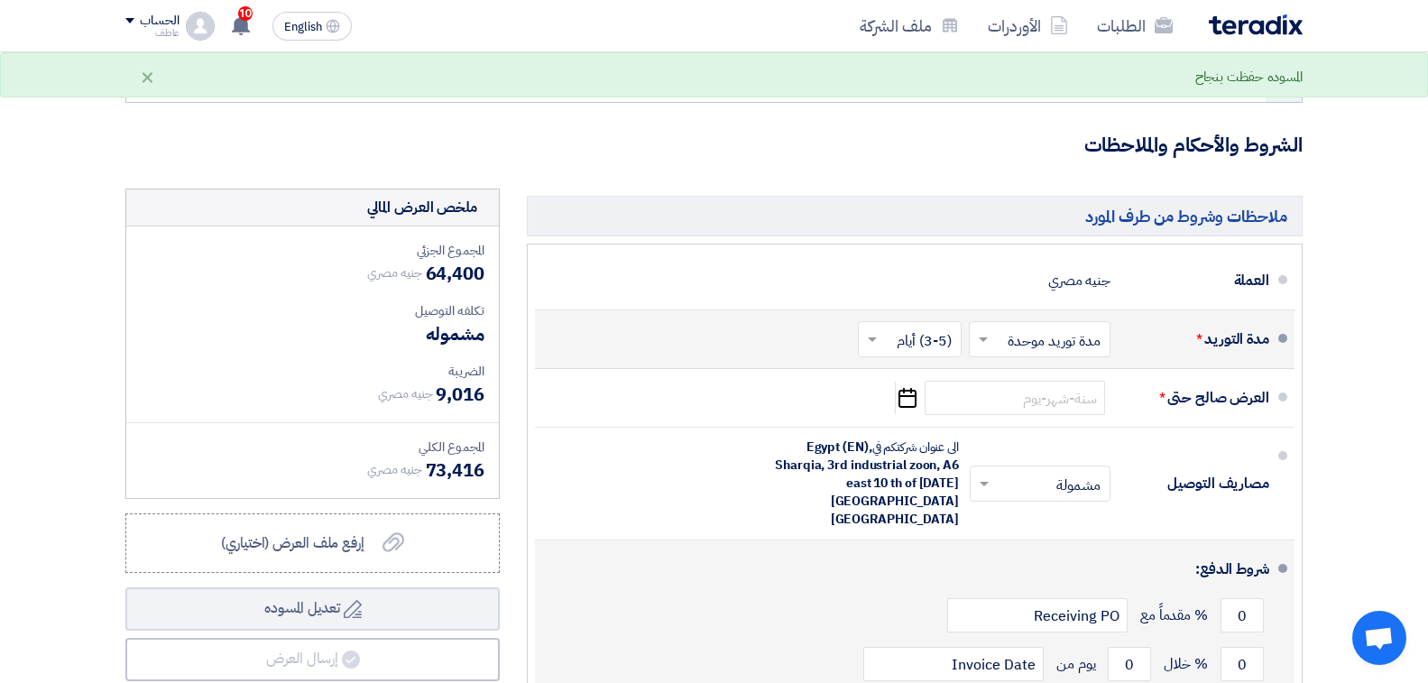
scroll to position [2165, 0]
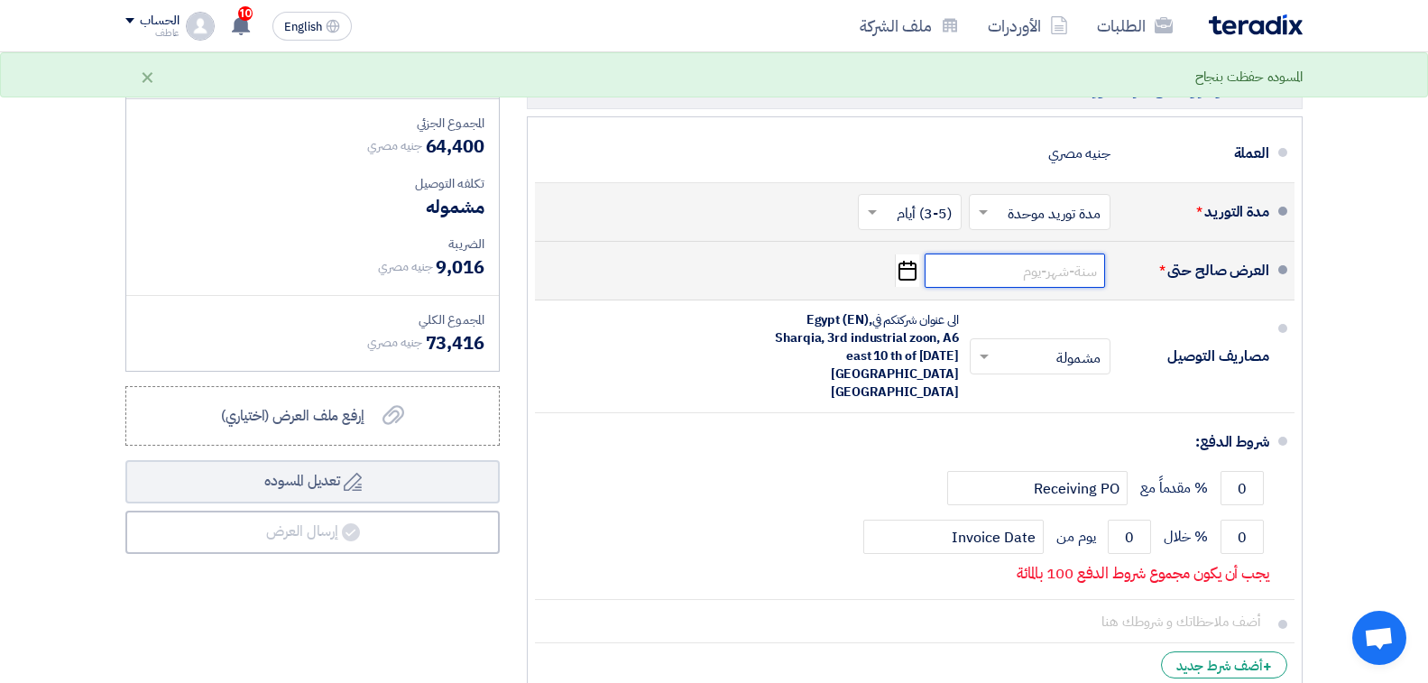
click at [1070, 254] on input at bounding box center [1015, 271] width 180 height 34
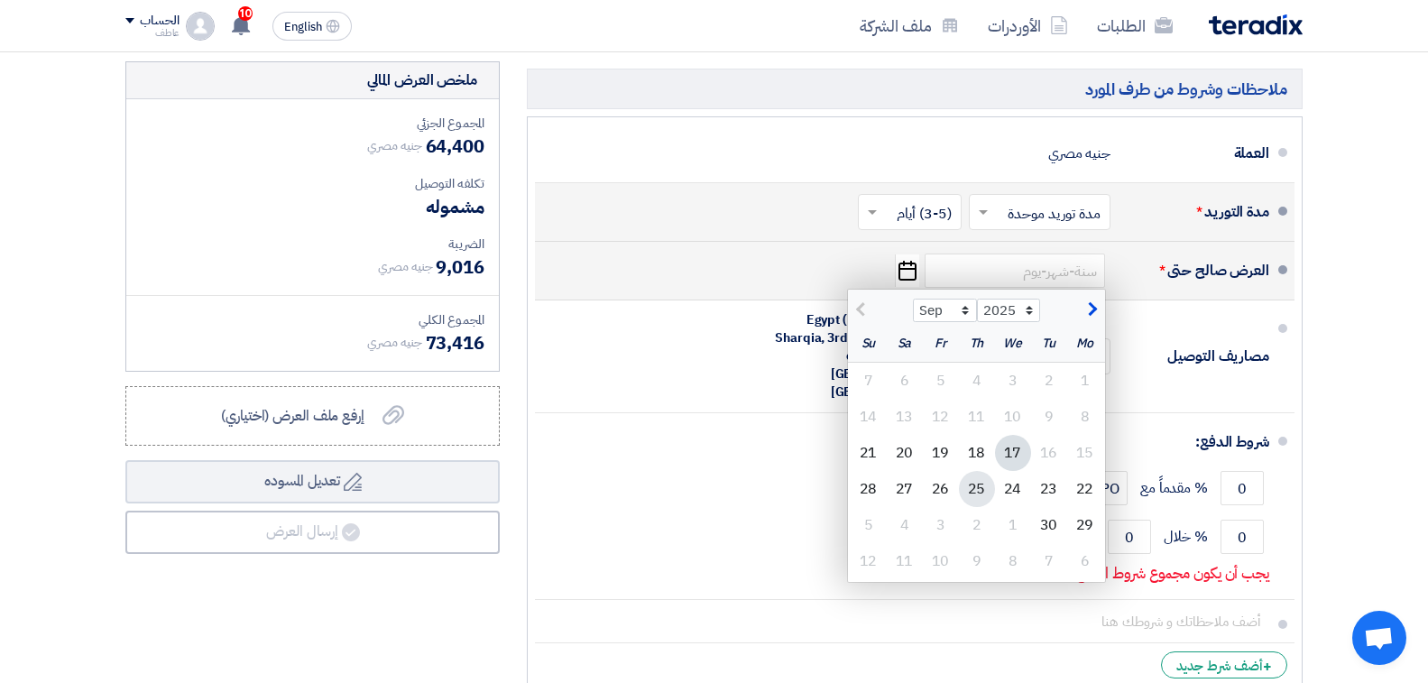
click at [978, 471] on div "25" at bounding box center [977, 489] width 36 height 36
type input "9/25/2025"
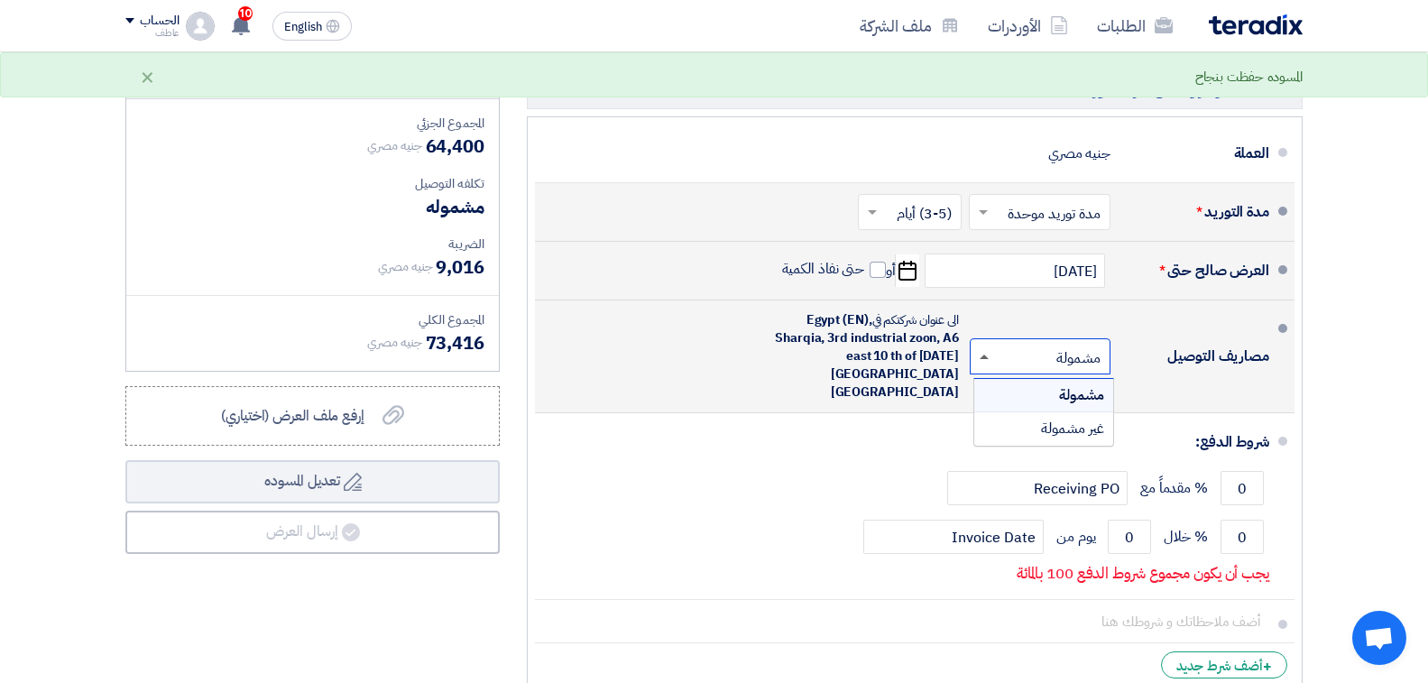
click at [981, 355] on span at bounding box center [984, 357] width 9 height 5
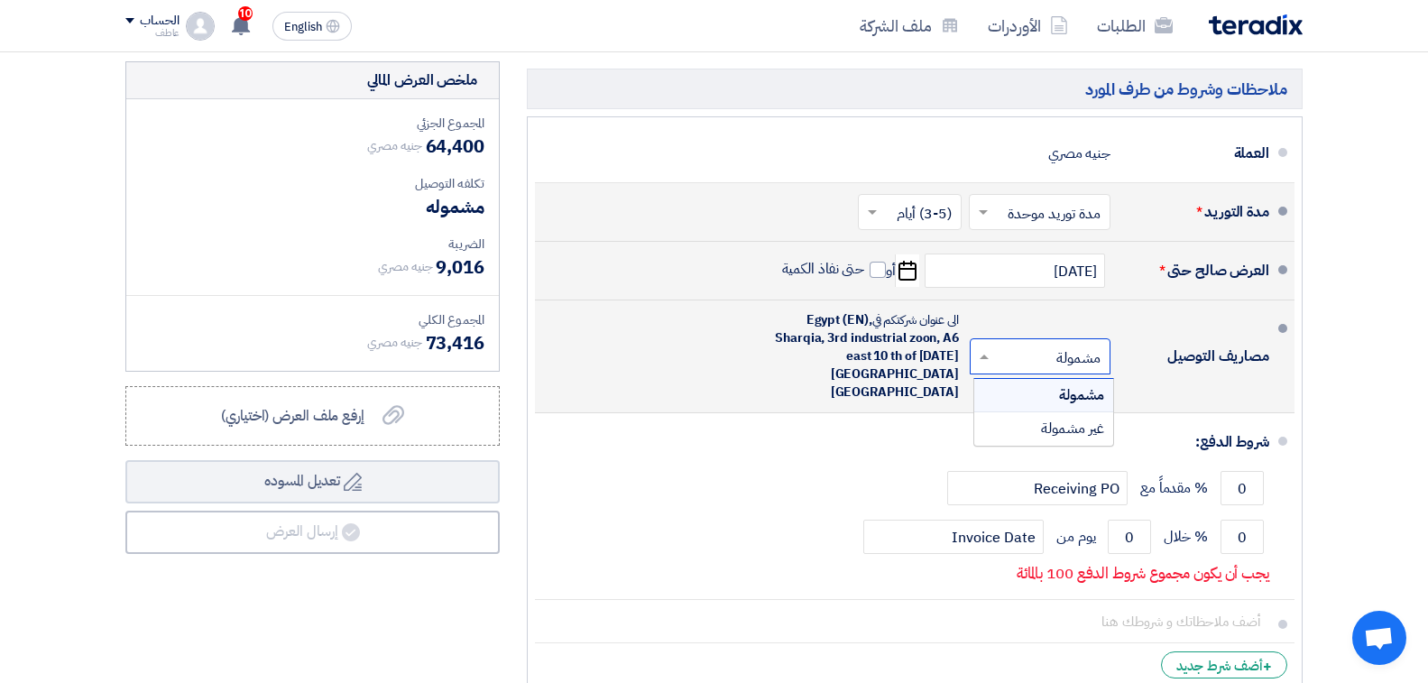
click at [1057, 379] on div "مشمولة" at bounding box center [1043, 395] width 139 height 33
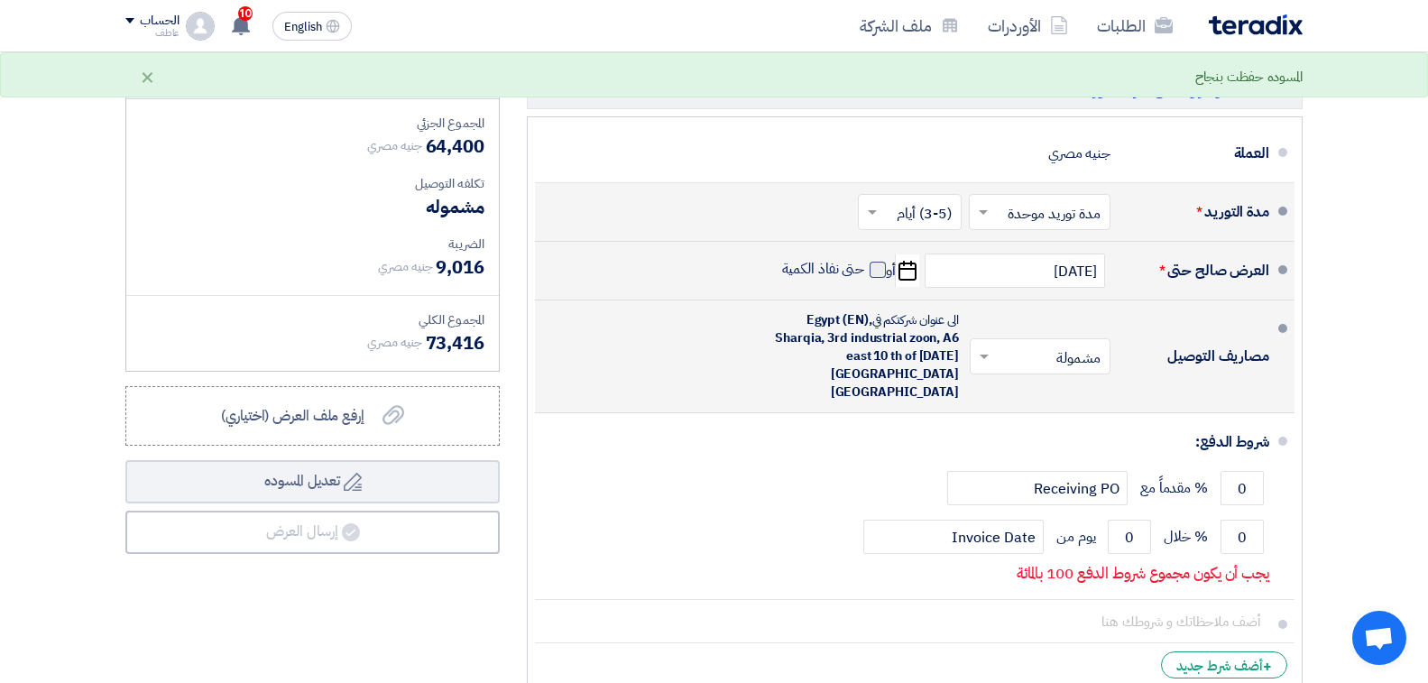
click at [877, 262] on span at bounding box center [878, 270] width 16 height 16
click at [865, 260] on input "حتى نفاذ الكمية" at bounding box center [822, 277] width 87 height 34
checkbox input "true"
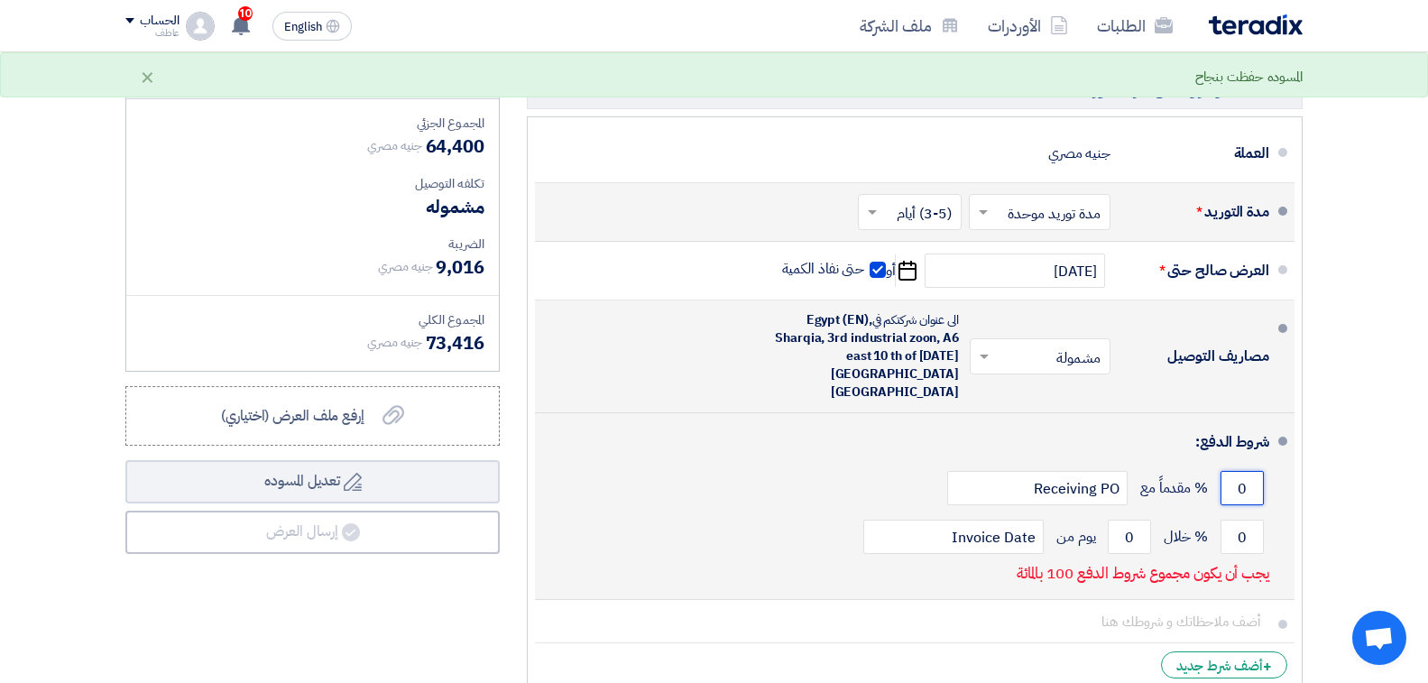
click at [1234, 471] on input "0" at bounding box center [1242, 488] width 43 height 34
type input "0"
click at [1094, 471] on input "Receiving PO" at bounding box center [1037, 488] width 180 height 34
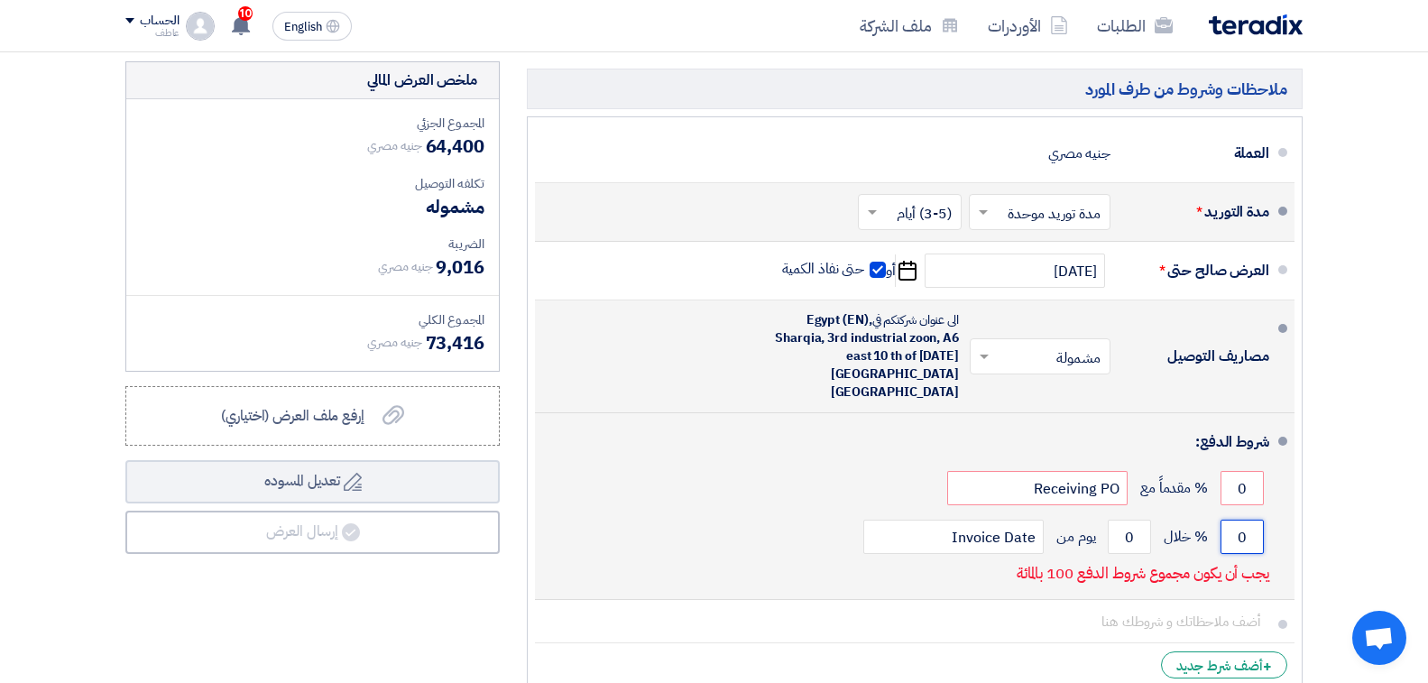
click at [1234, 520] on input "0" at bounding box center [1242, 537] width 43 height 34
type input "100"
click at [1123, 520] on input "0" at bounding box center [1129, 537] width 43 height 34
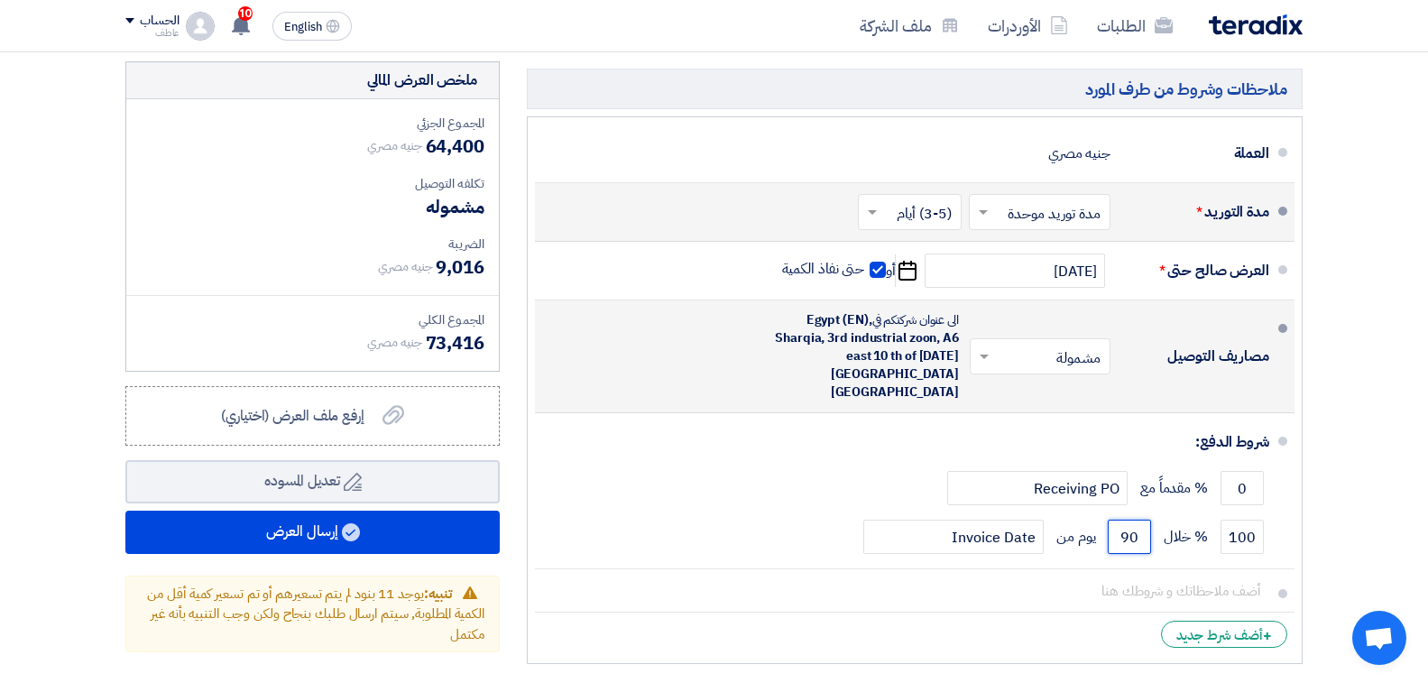
type input "90"
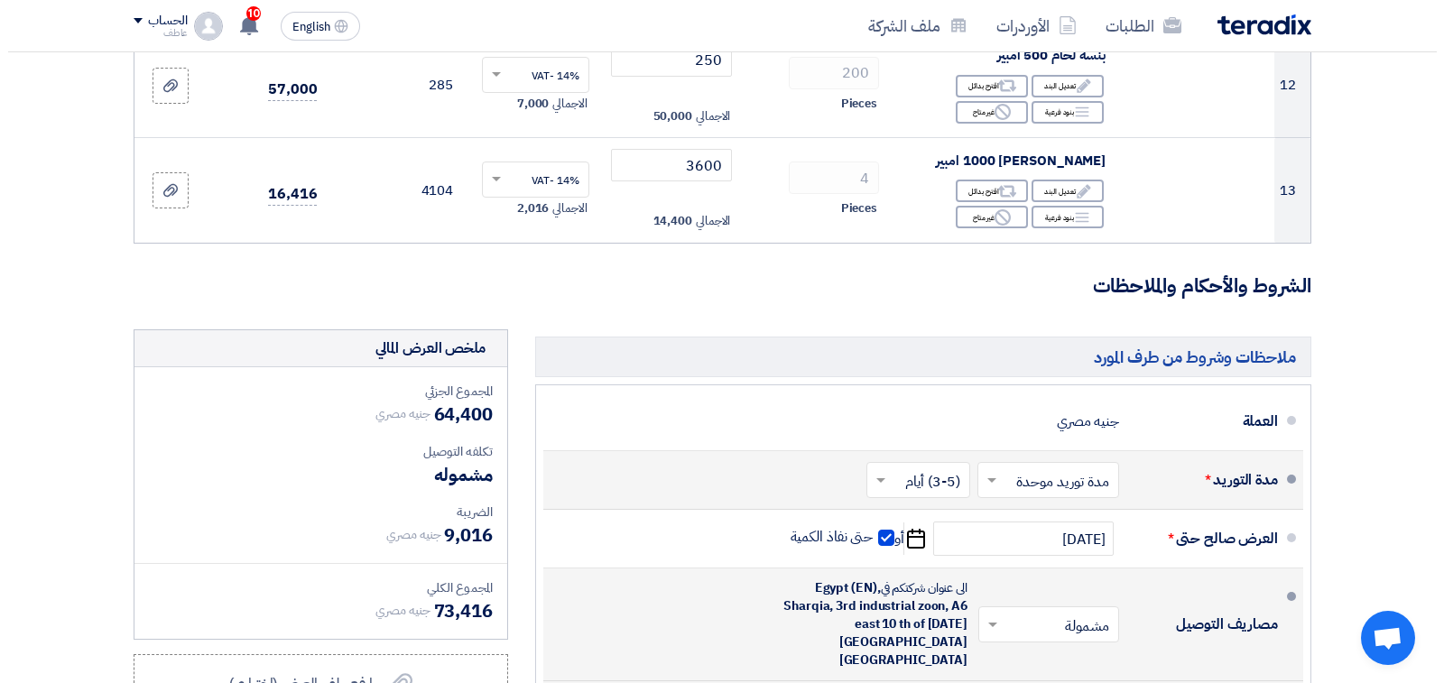
scroll to position [2075, 0]
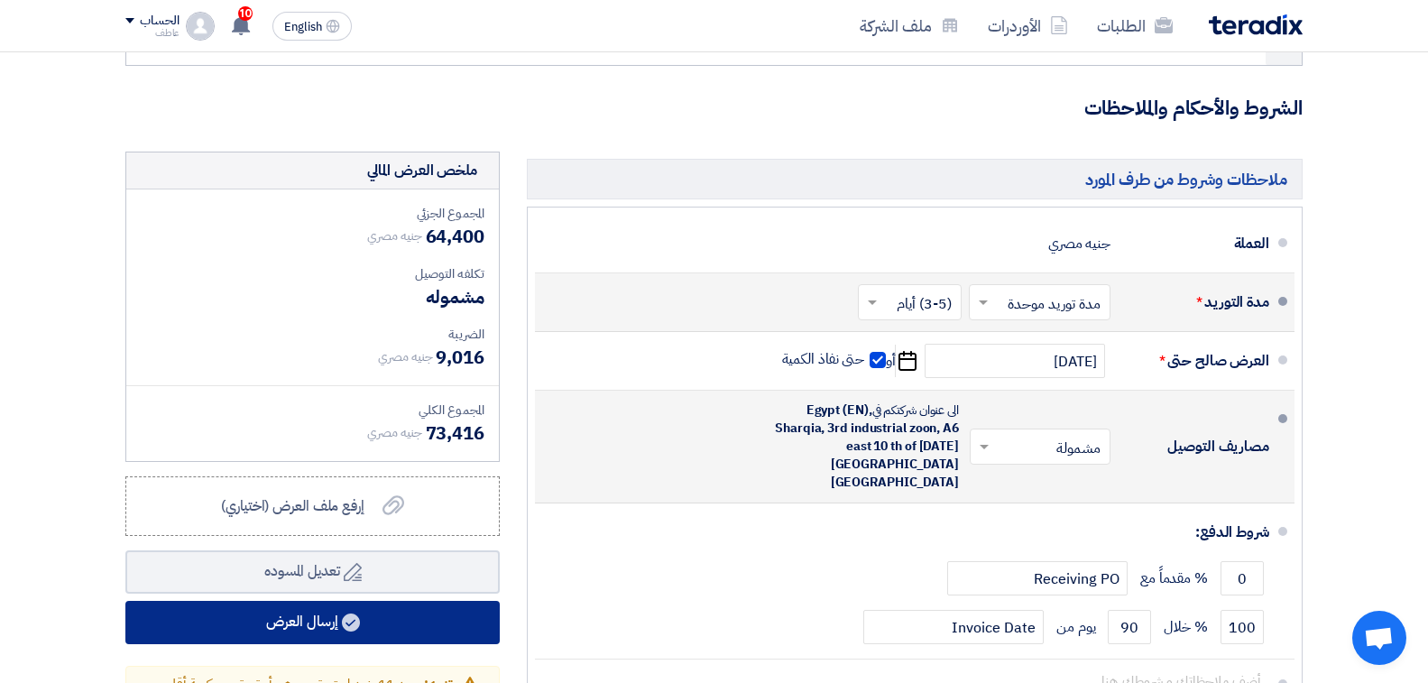
click at [472, 601] on button "إرسال العرض" at bounding box center [312, 622] width 374 height 43
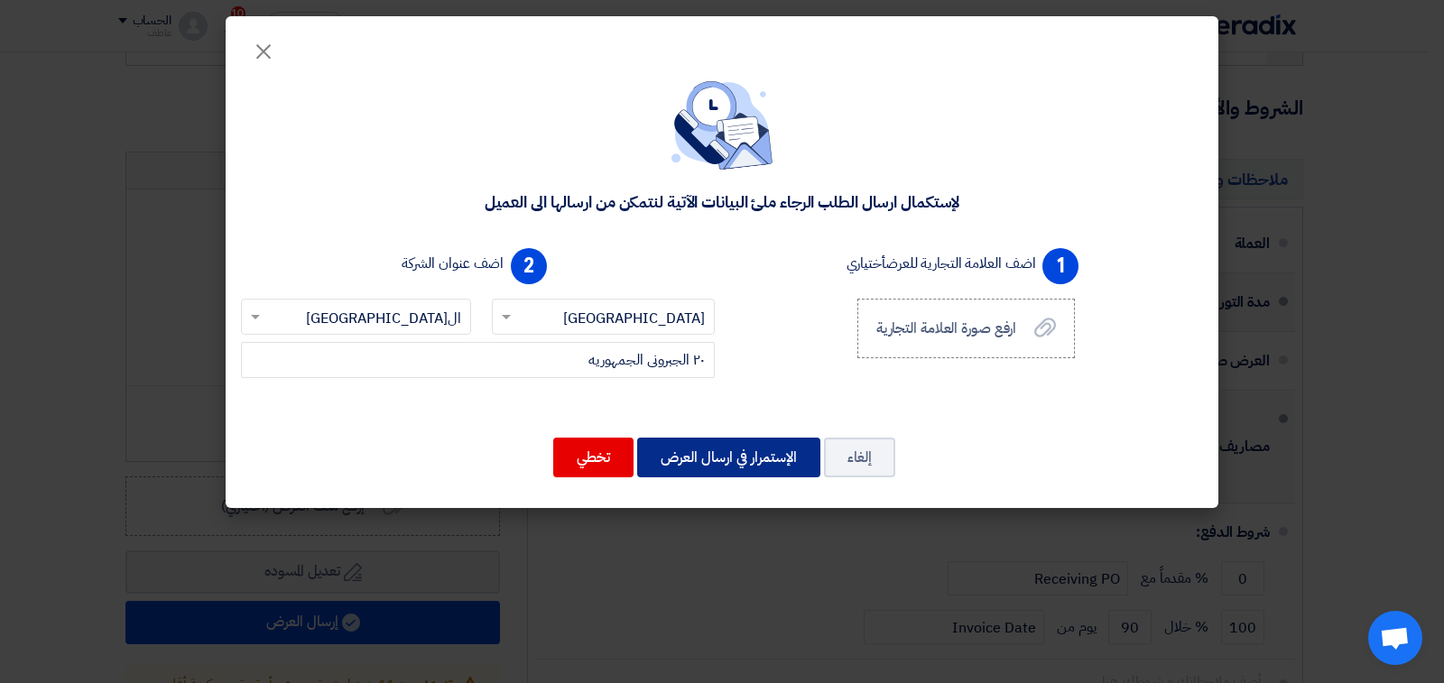
click at [736, 455] on button "الإستمرار في ارسال العرض" at bounding box center [728, 458] width 183 height 40
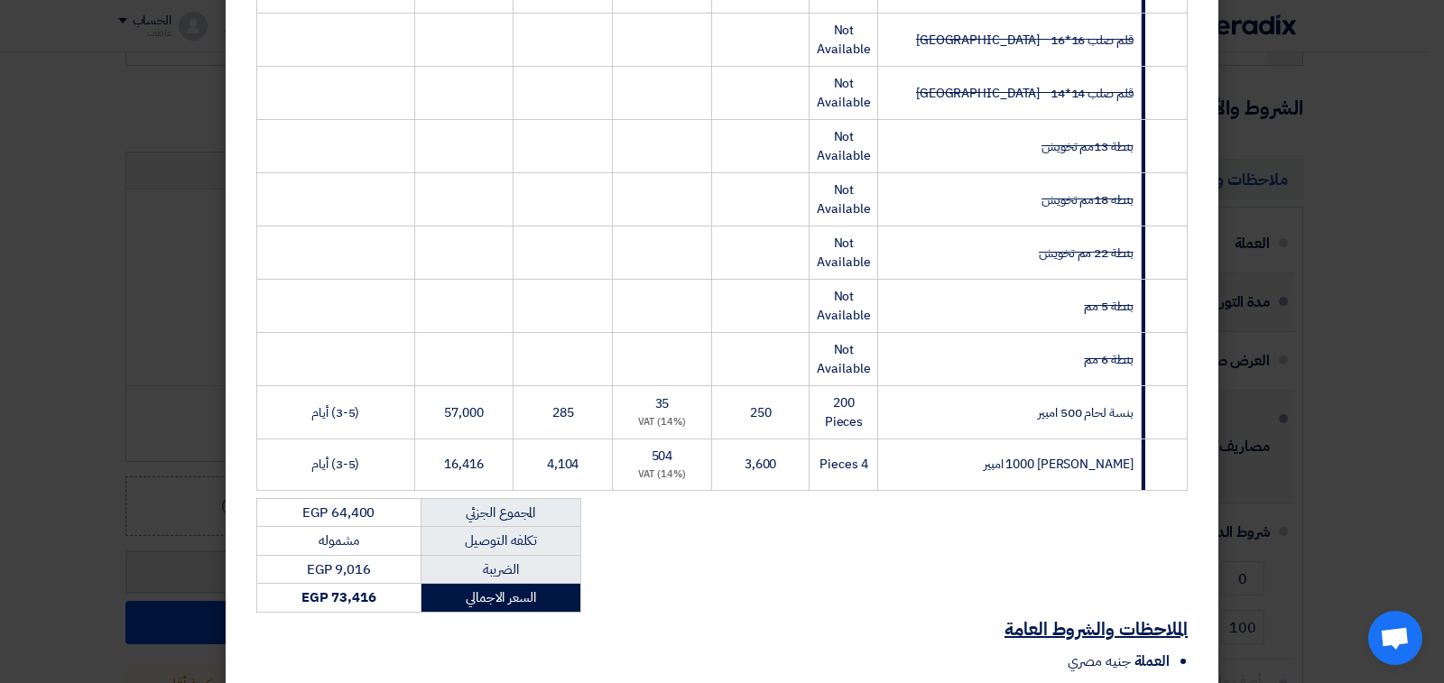
scroll to position [751, 0]
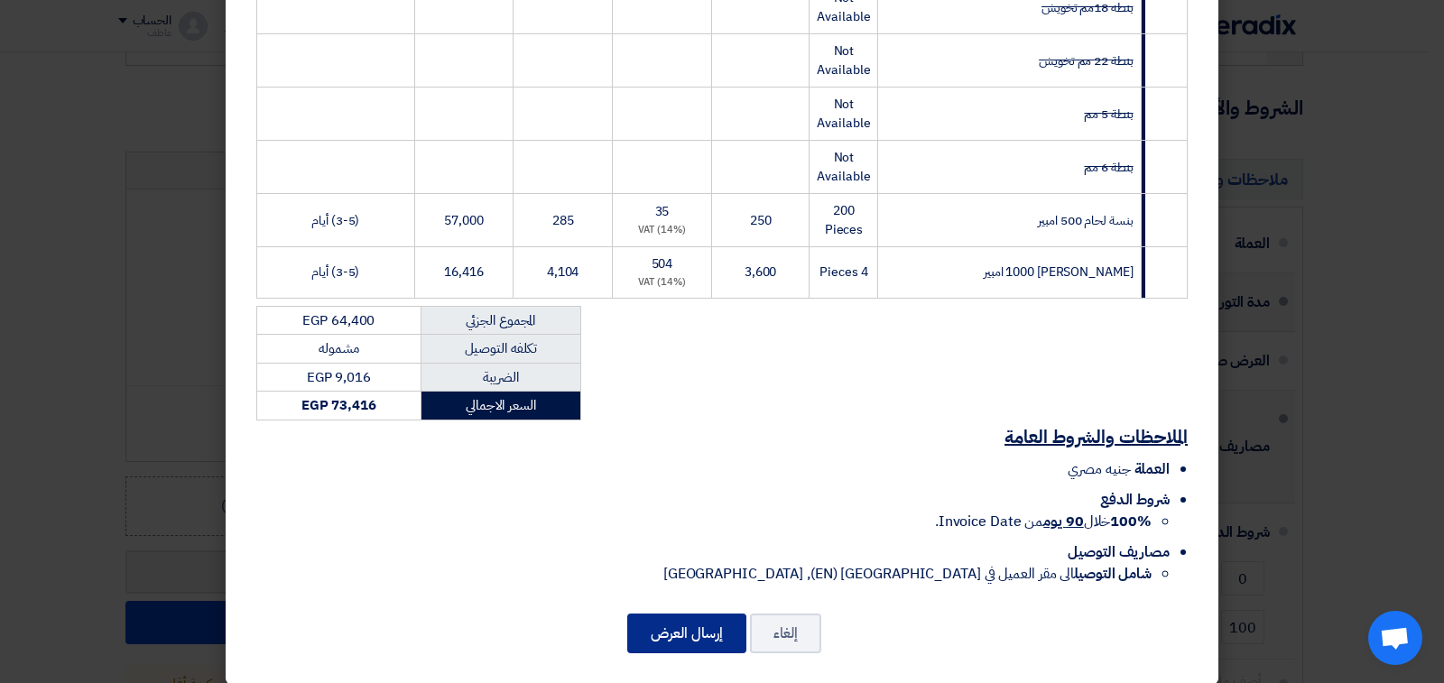
click at [675, 616] on button "إرسال العرض" at bounding box center [686, 634] width 119 height 40
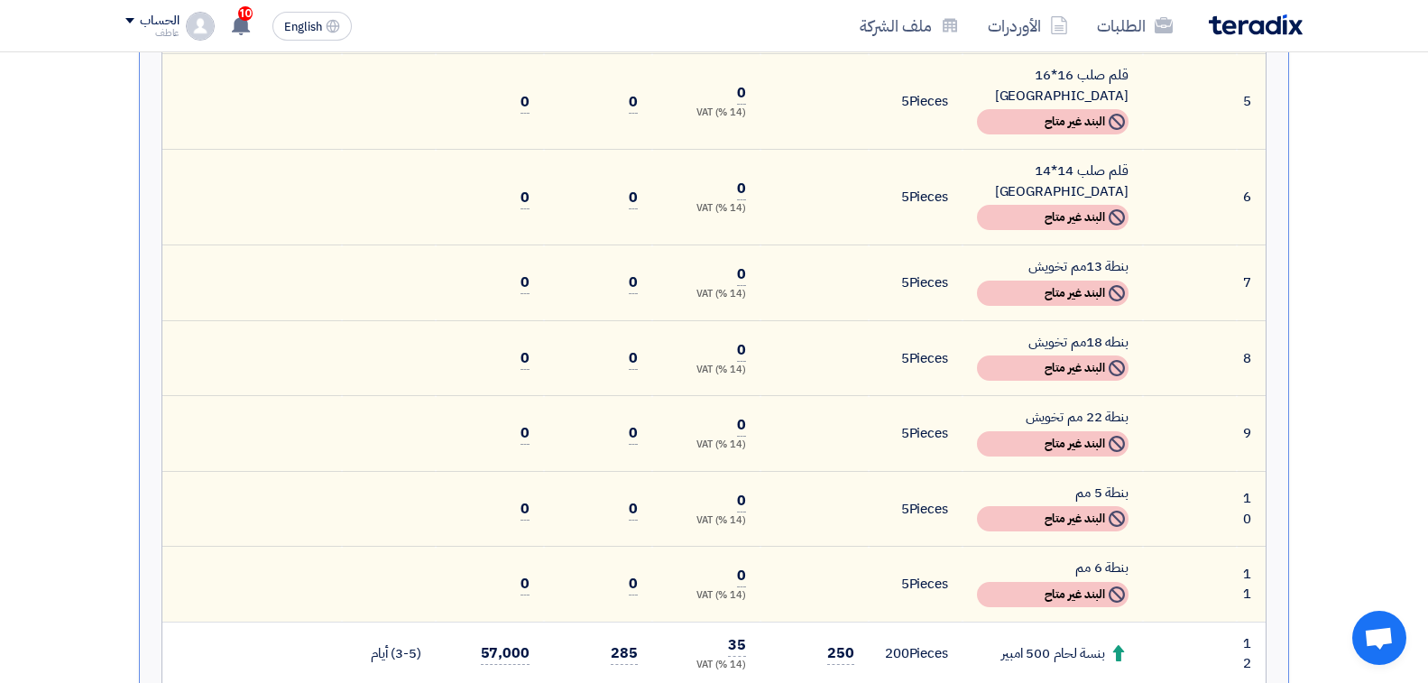
scroll to position [1102, 0]
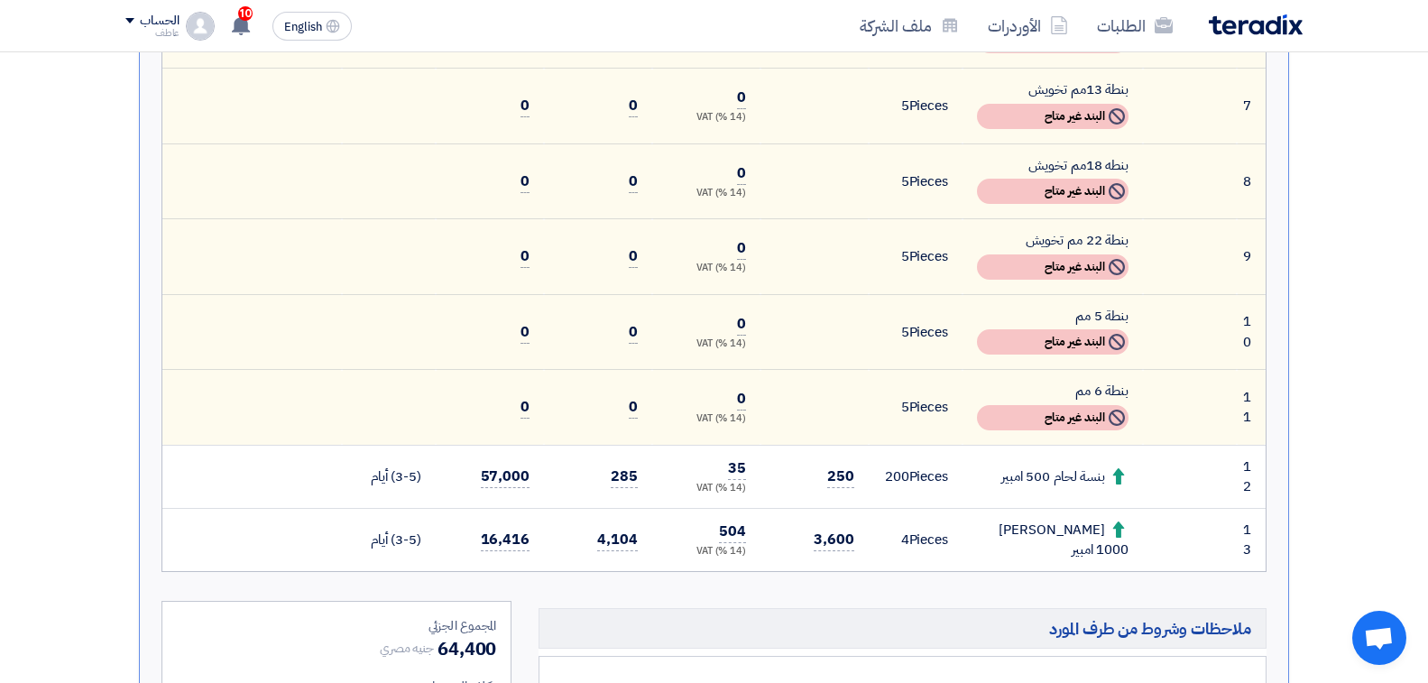
click at [993, 541] on div "Version 1 (Latest Version) تم تحديث العرض في 17 Sep 2025, 12:24 PM # الكود/المو…" at bounding box center [714, 209] width 1150 height 1681
click at [1325, 184] on section "تقديم عرض سعر نسخة 1 أخر تحديث 17 Sep 2025, 12:24 PM Offer is Seen لم يتم مشاهد…" at bounding box center [714, 130] width 1428 height 1981
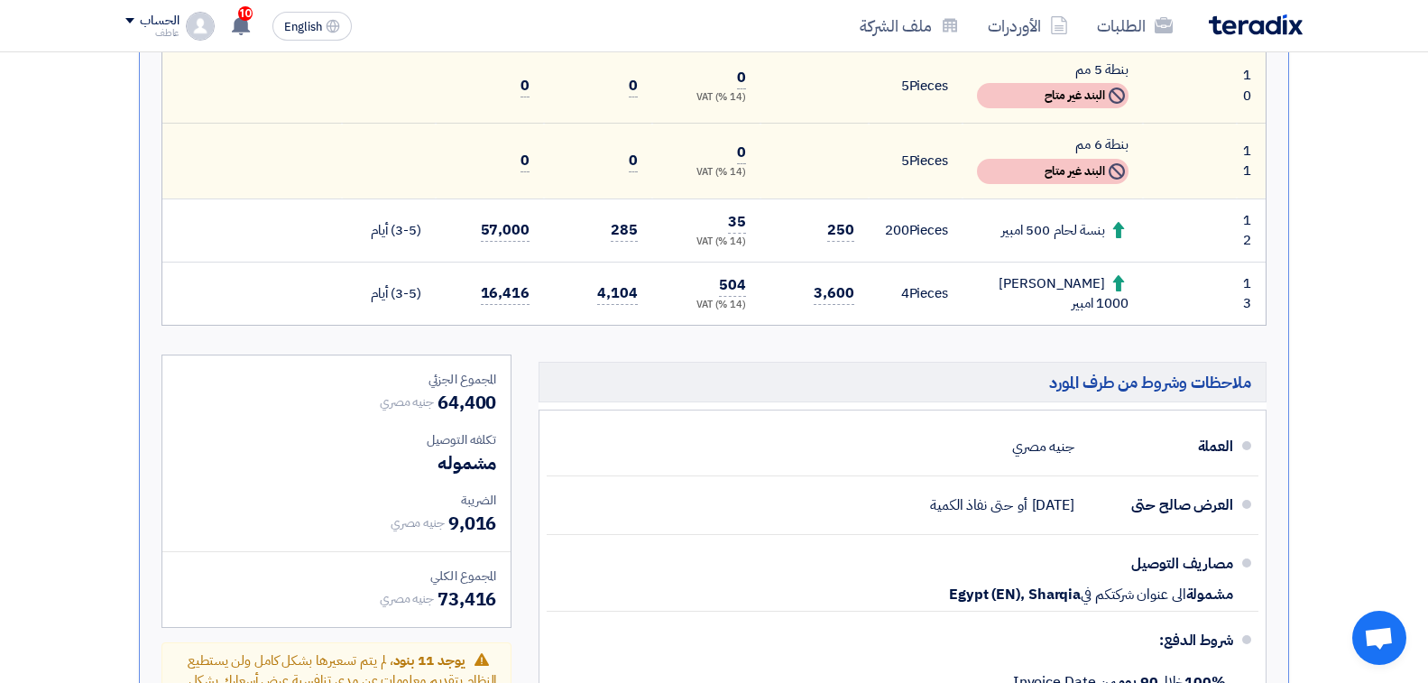
scroll to position [1353, 0]
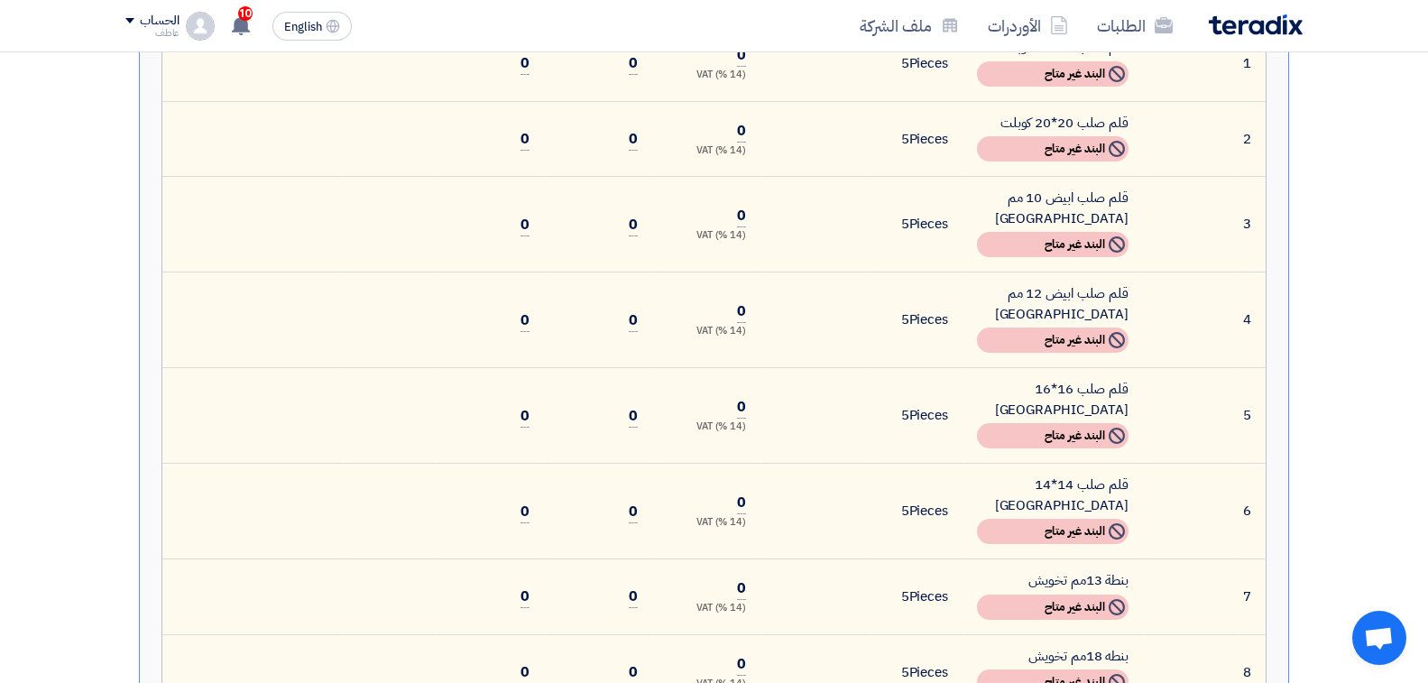
scroll to position [541, 0]
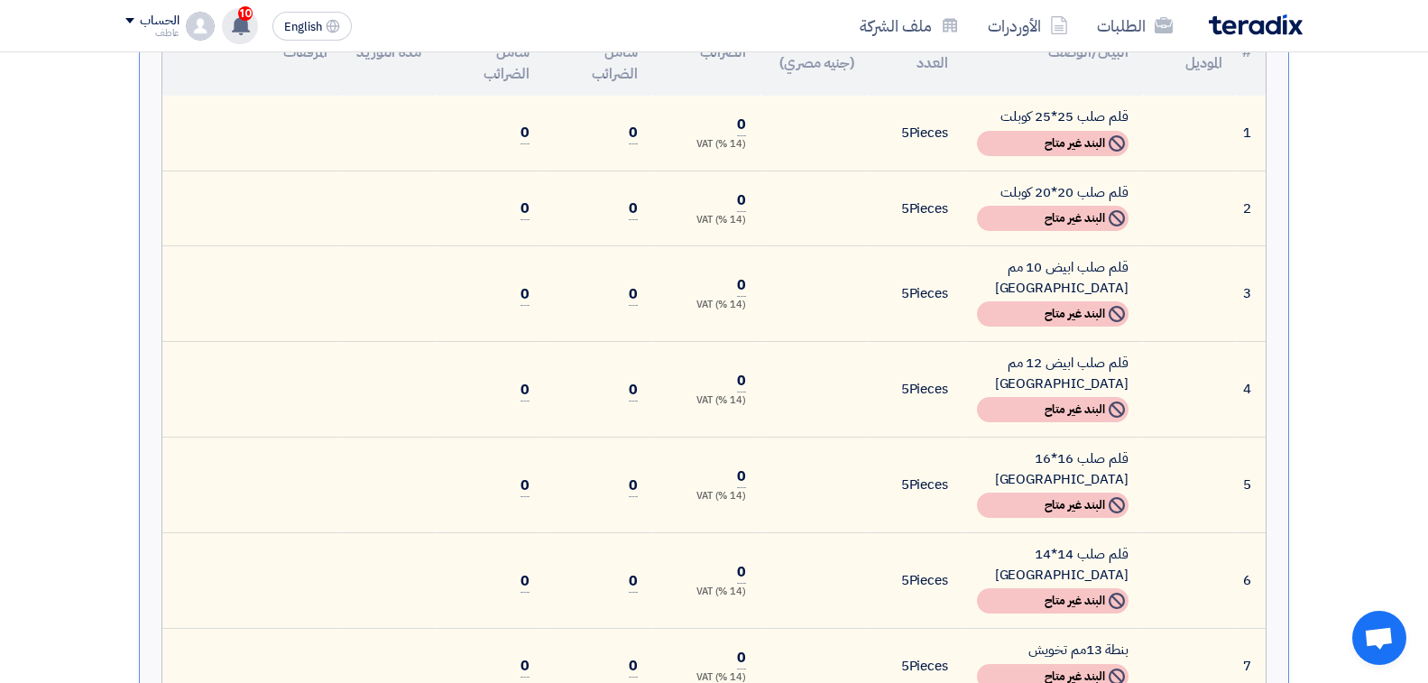
click at [253, 32] on div "10 تم نشر طلب عروض أسعار جديد - شاهد التفاصيل 3 hours ago تعديل جديد خاص بطلب ش…" at bounding box center [240, 26] width 36 height 36
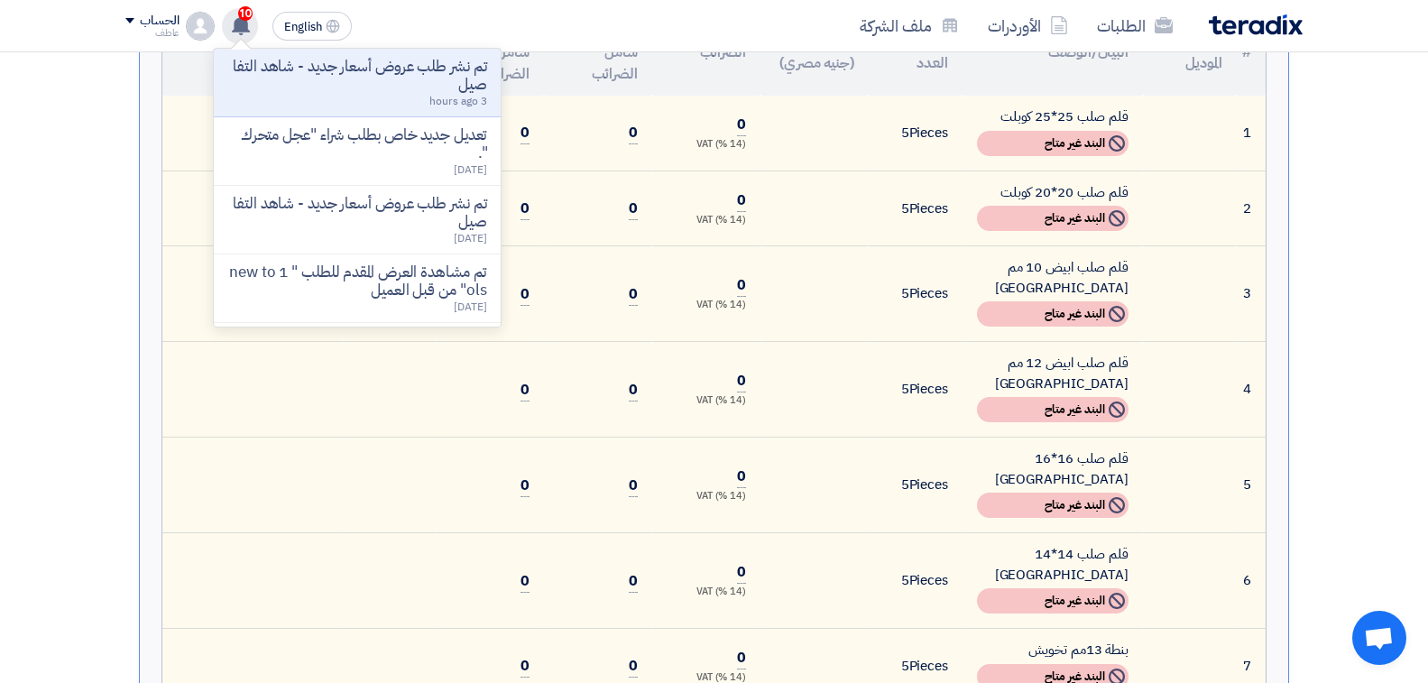
click at [253, 32] on div "10 تم نشر طلب عروض أسعار جديد - شاهد التفاصيل 3 hours ago تعديل جديد خاص بطلب ش…" at bounding box center [240, 26] width 36 height 36
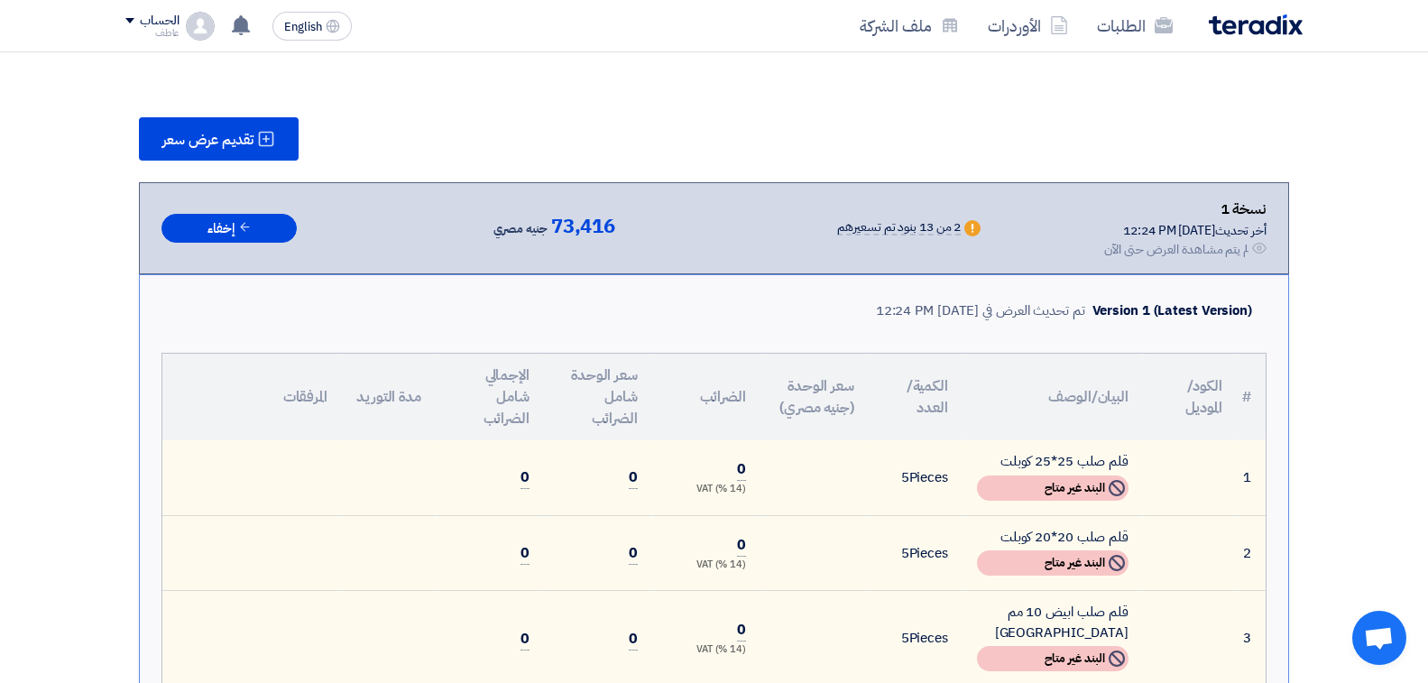
scroll to position [0, 0]
